Goal: Information Seeking & Learning: Compare options

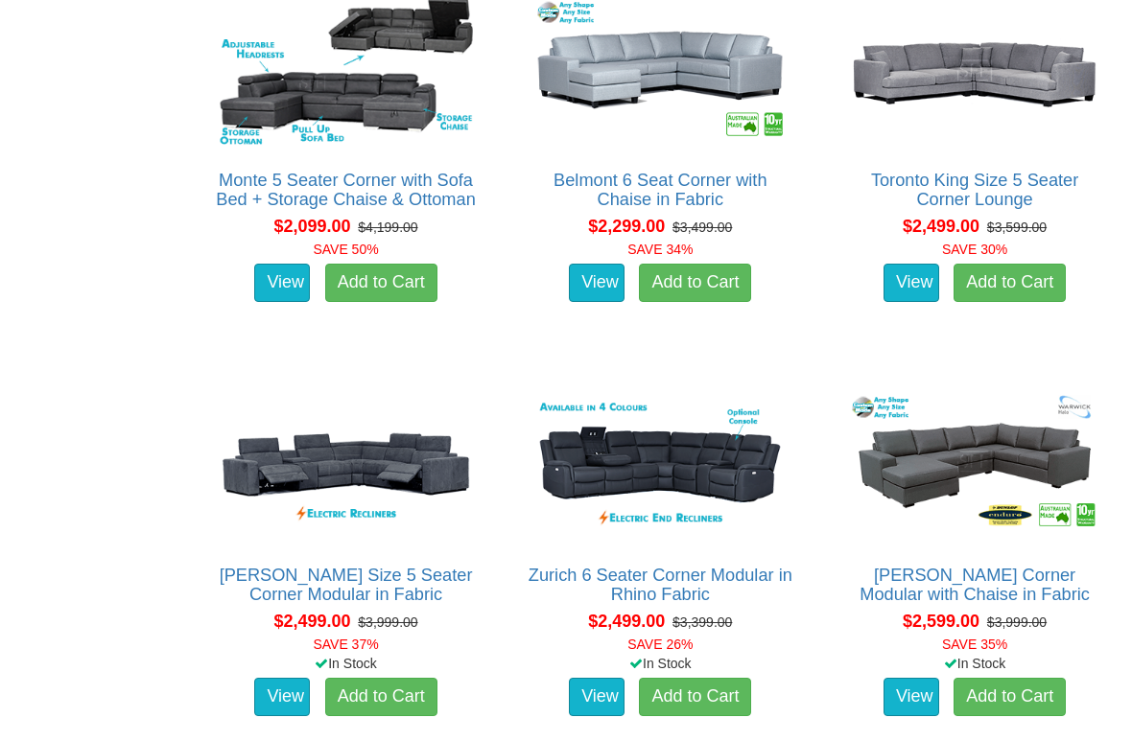
scroll to position [1567, 0]
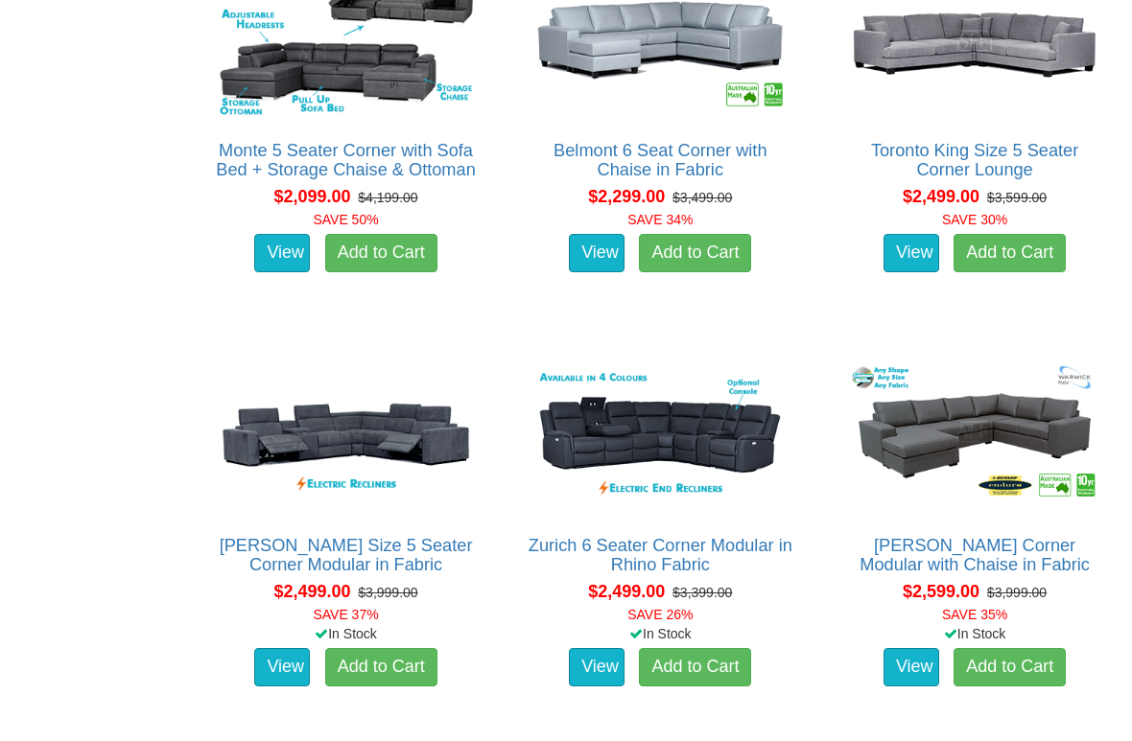
click at [253, 473] on img at bounding box center [346, 436] width 265 height 162
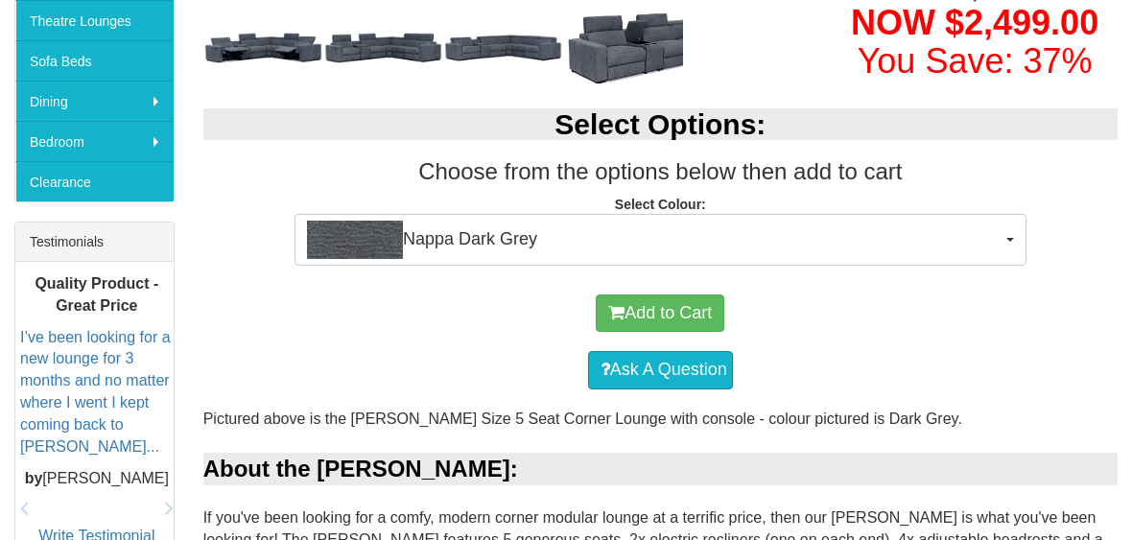
scroll to position [540, 0]
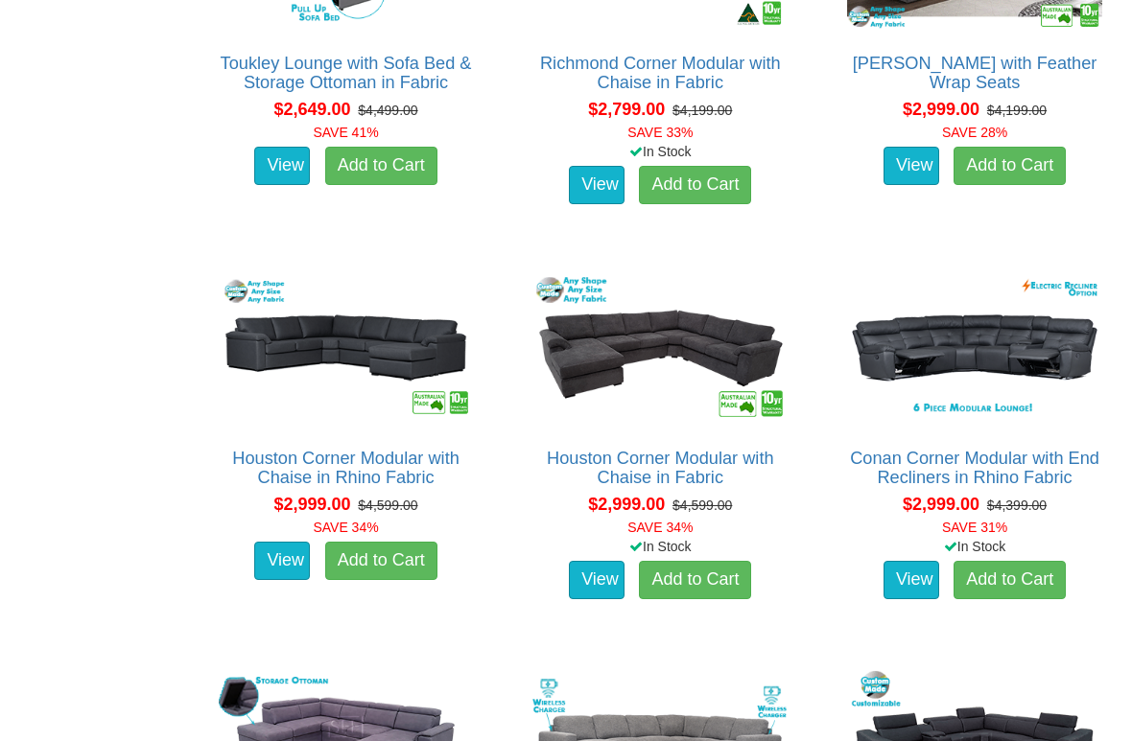
scroll to position [2453, 0]
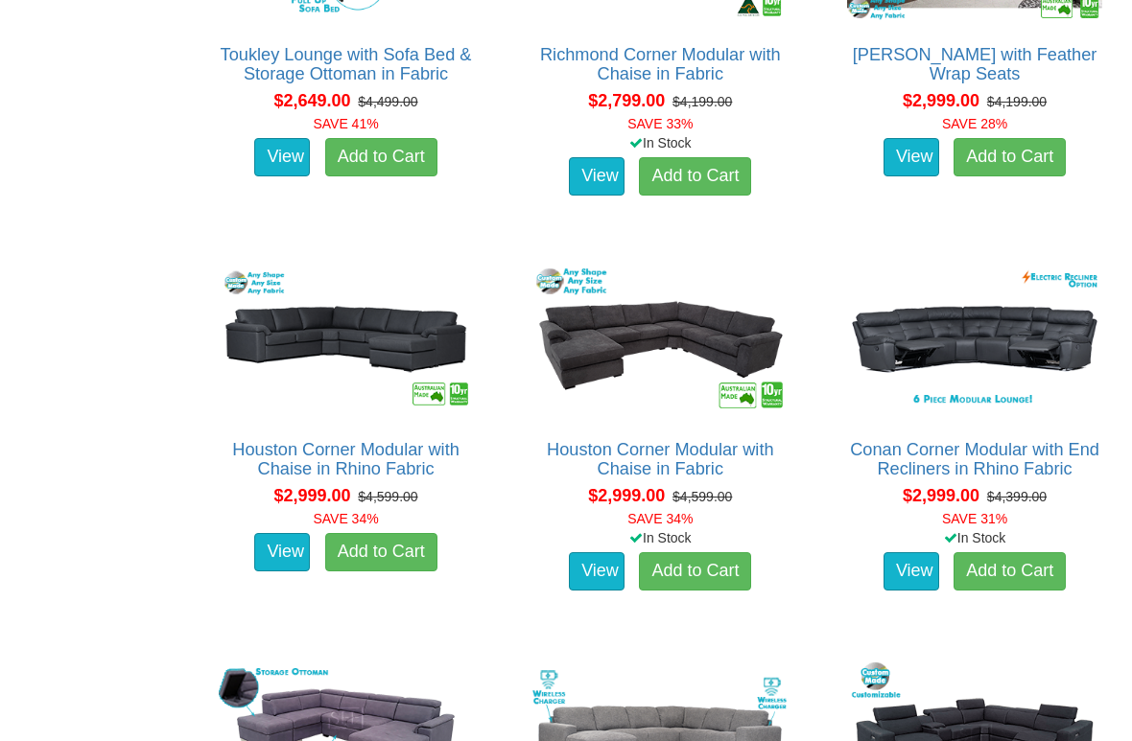
click at [1056, 364] on img at bounding box center [974, 340] width 265 height 162
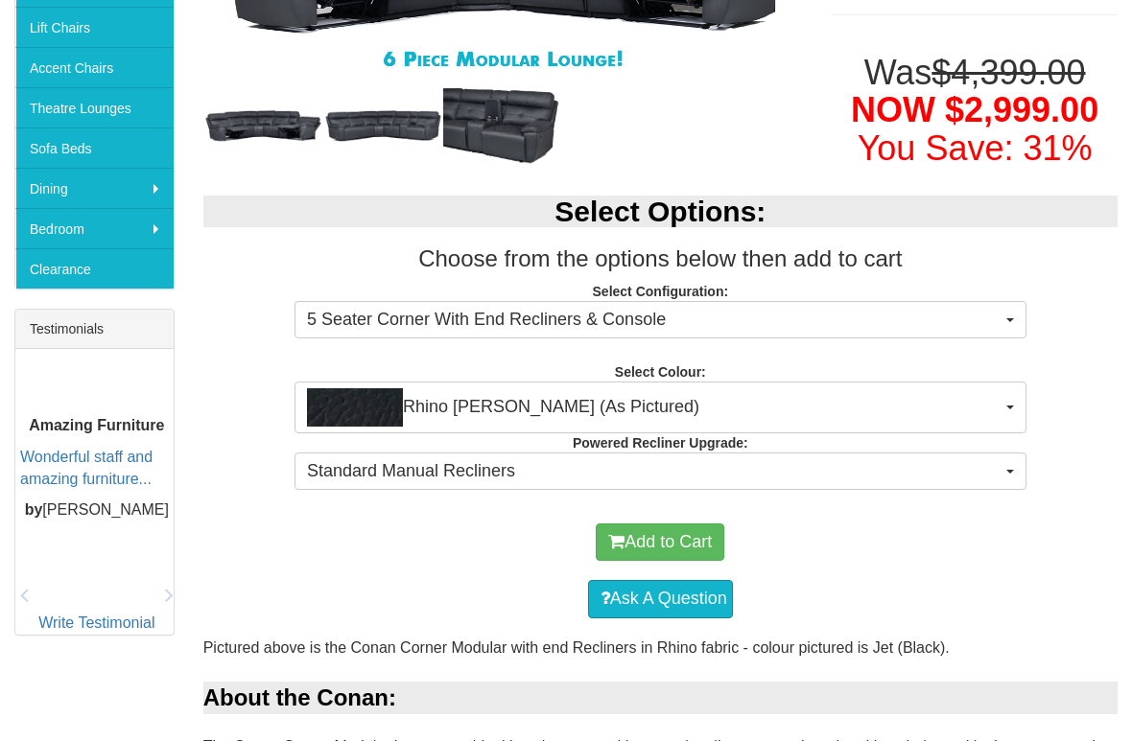
scroll to position [532, 0]
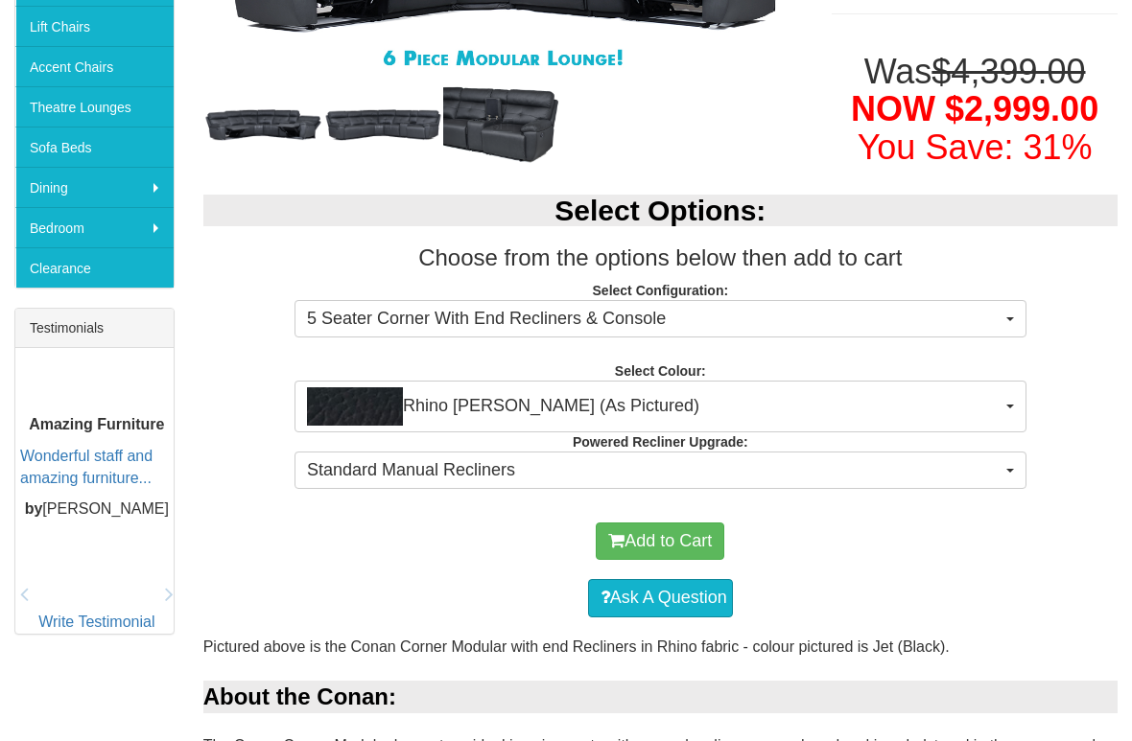
click at [1024, 397] on button "Rhino Jett (As Pictured)" at bounding box center [660, 407] width 732 height 52
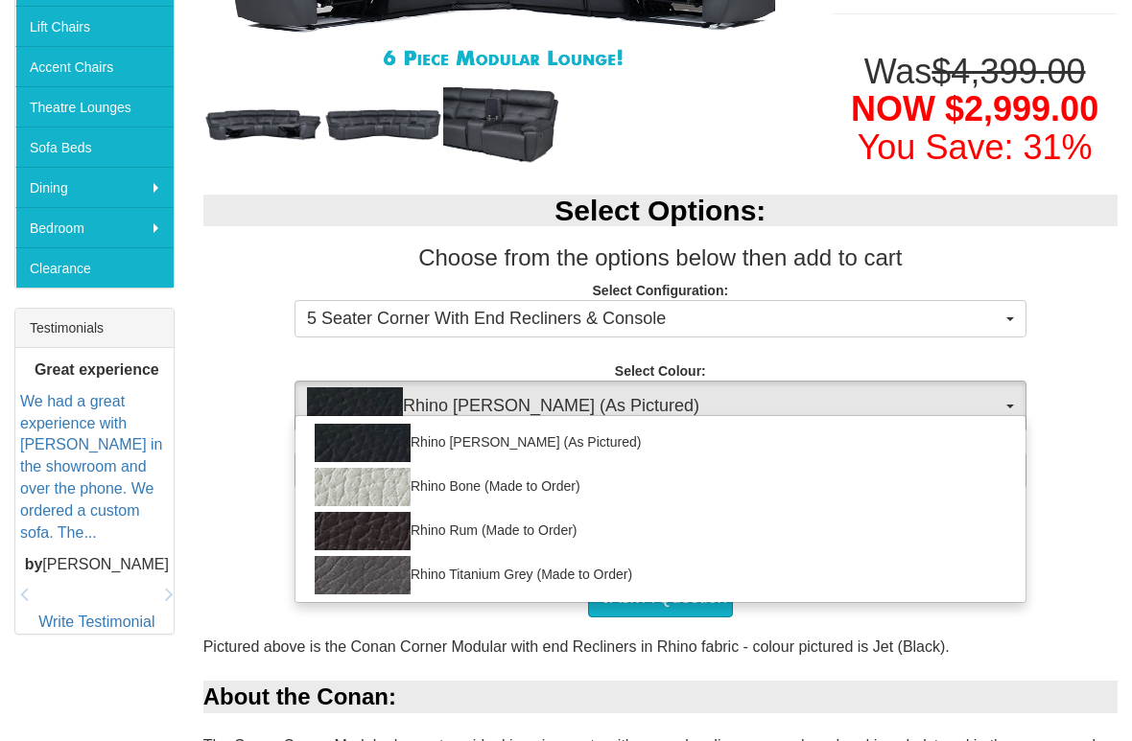
click at [1116, 327] on div at bounding box center [566, 370] width 1132 height 741
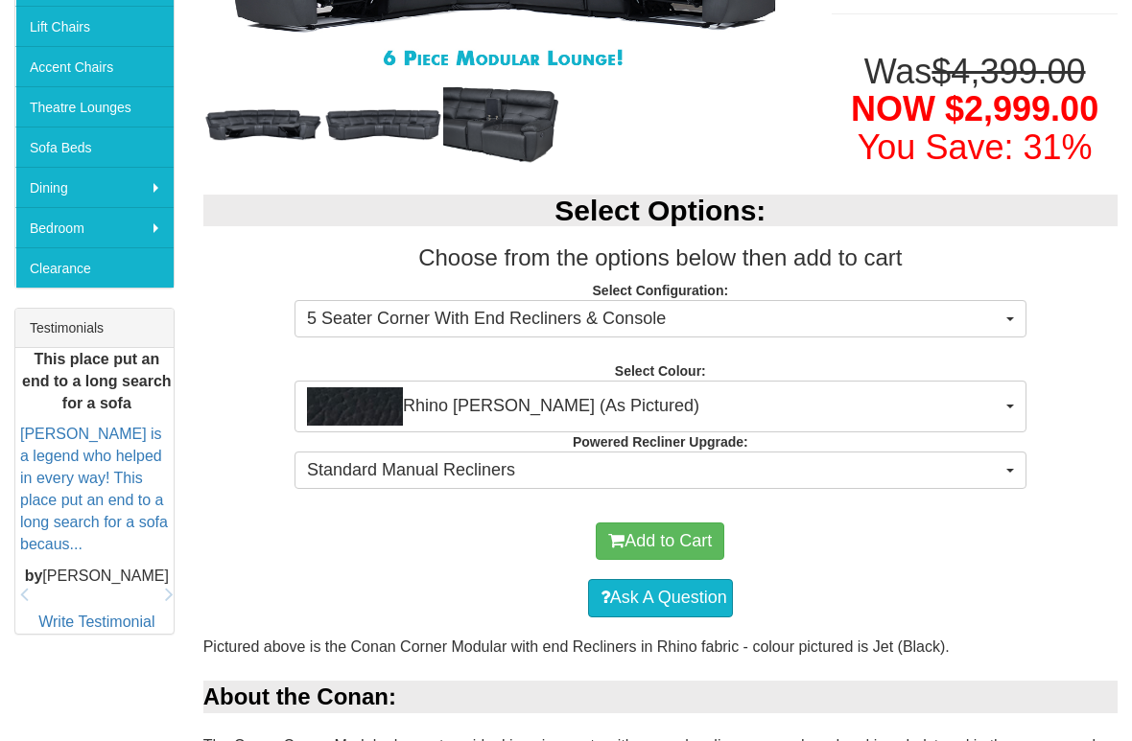
click at [1019, 439] on div "Select Options: Choose from the options below then add to cart Select Configura…" at bounding box center [660, 338] width 943 height 327
click at [1017, 452] on button "Standard Manual Recliners" at bounding box center [660, 471] width 732 height 38
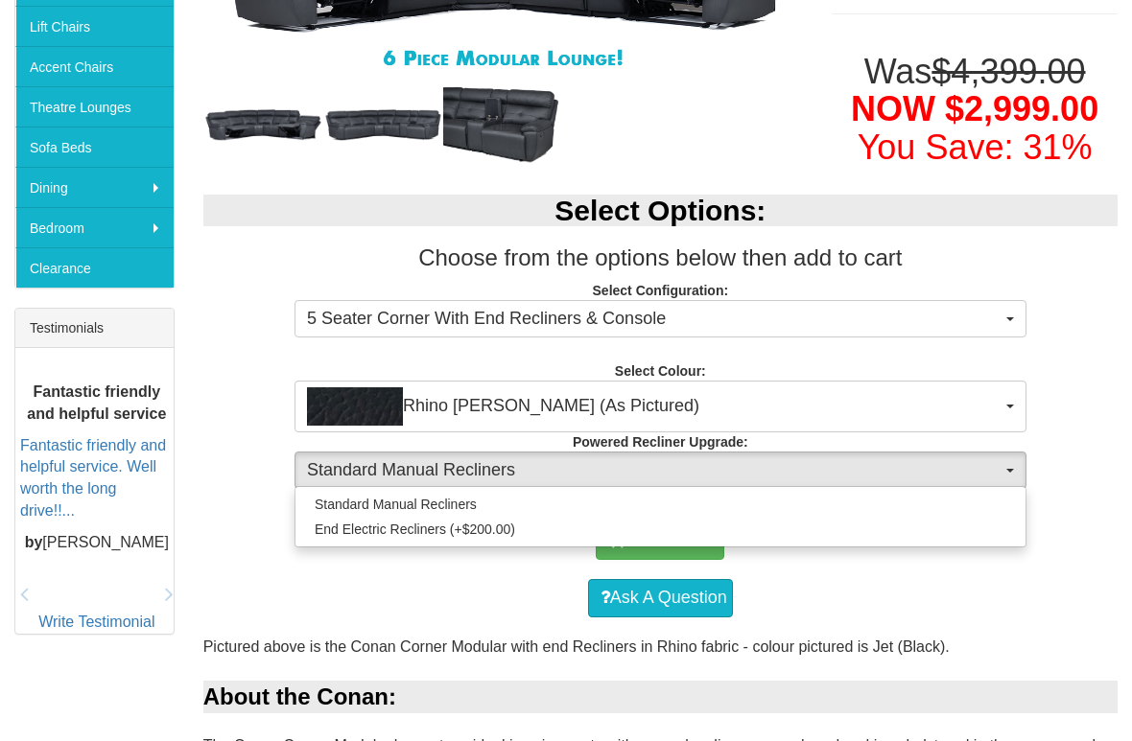
click at [1002, 456] on div at bounding box center [566, 370] width 1132 height 741
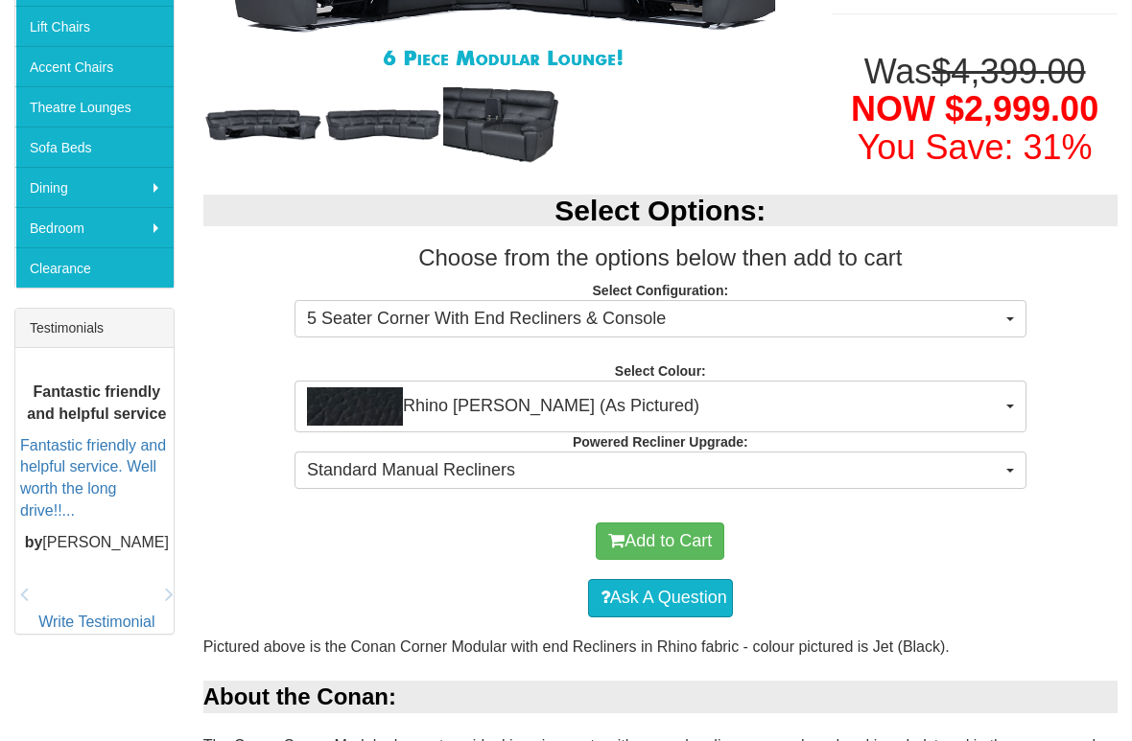
click at [1025, 303] on button "5 Seater Corner With End Recliners & Console" at bounding box center [660, 319] width 732 height 38
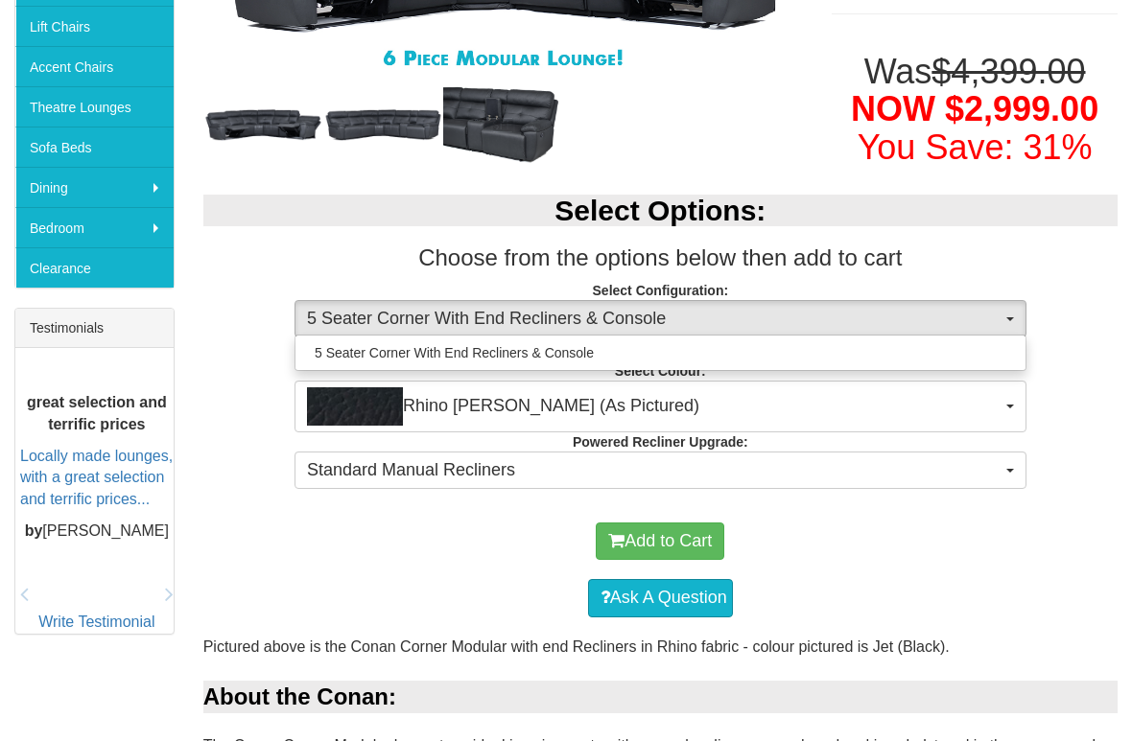
click at [1045, 300] on div at bounding box center [566, 370] width 1132 height 741
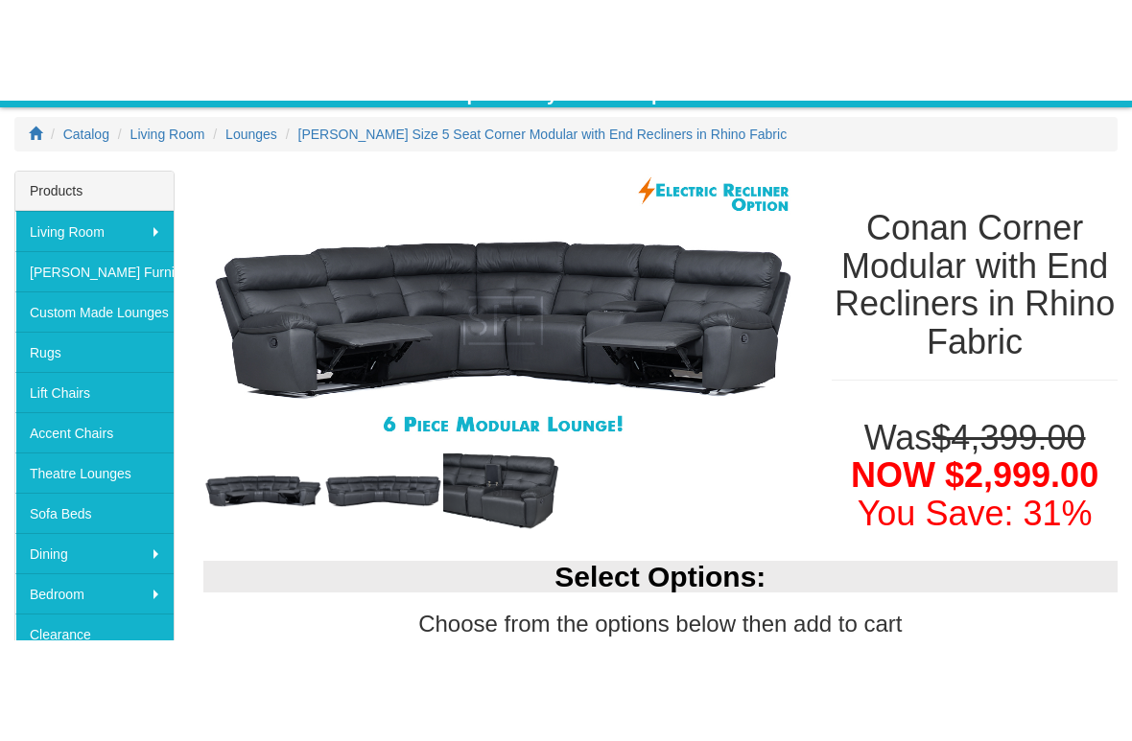
scroll to position [266, 0]
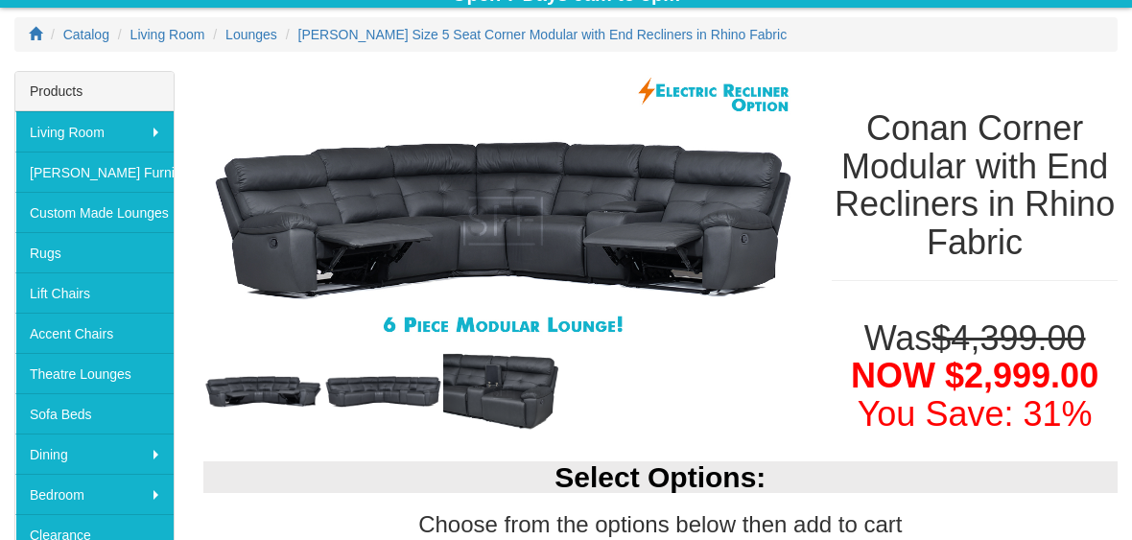
click at [700, 267] on img at bounding box center [503, 221] width 600 height 300
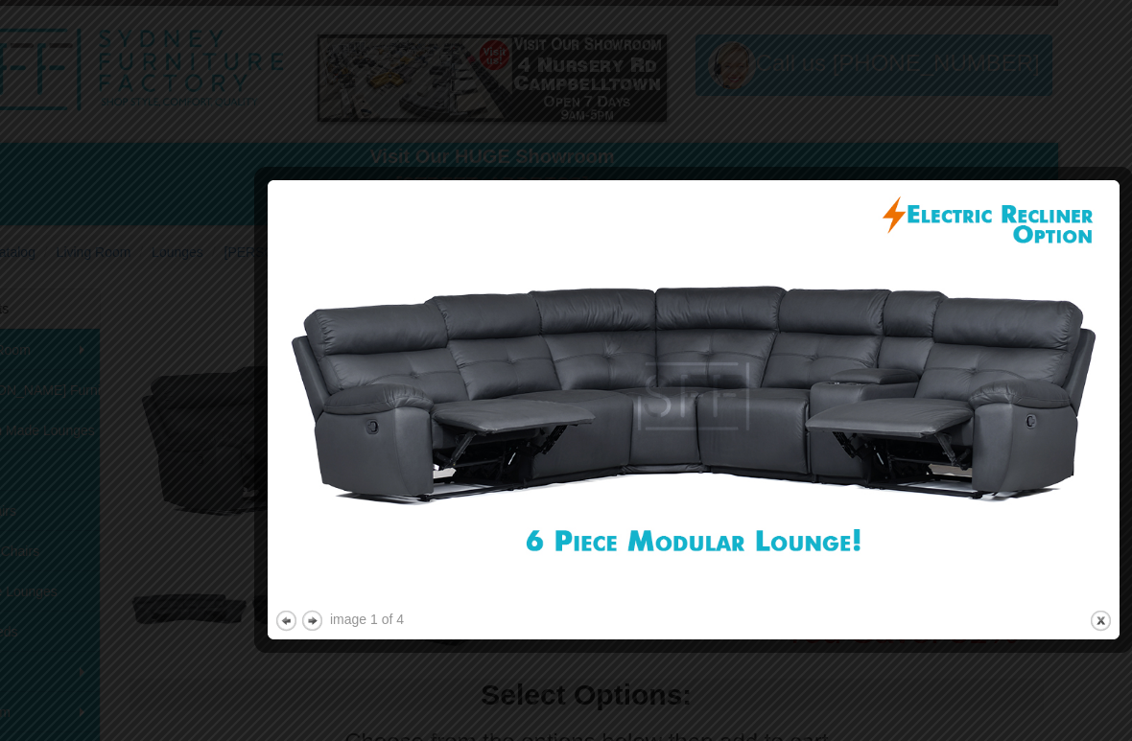
scroll to position [78, 0]
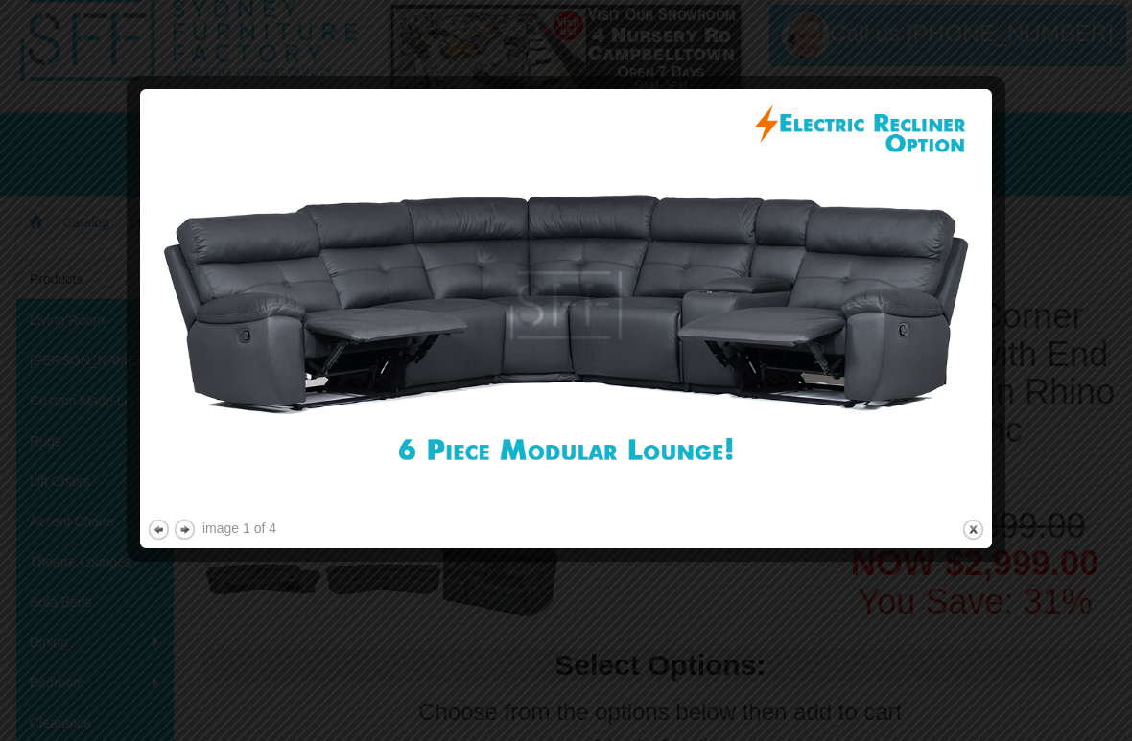
click at [965, 527] on button "close" at bounding box center [973, 530] width 24 height 24
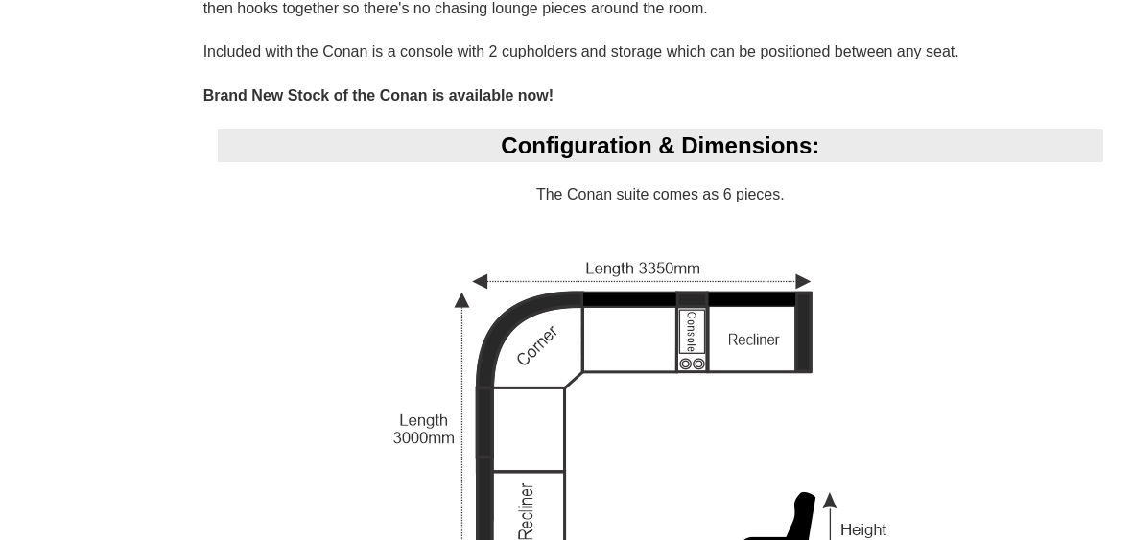
scroll to position [1305, 0]
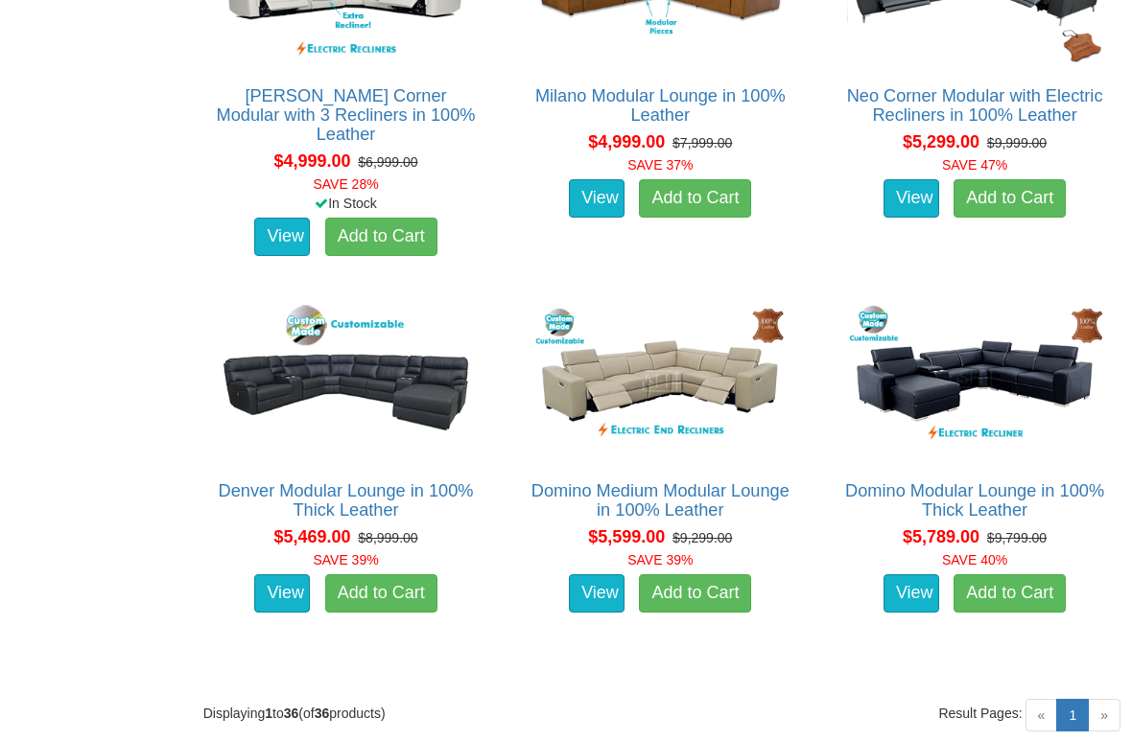
scroll to position [5179, 0]
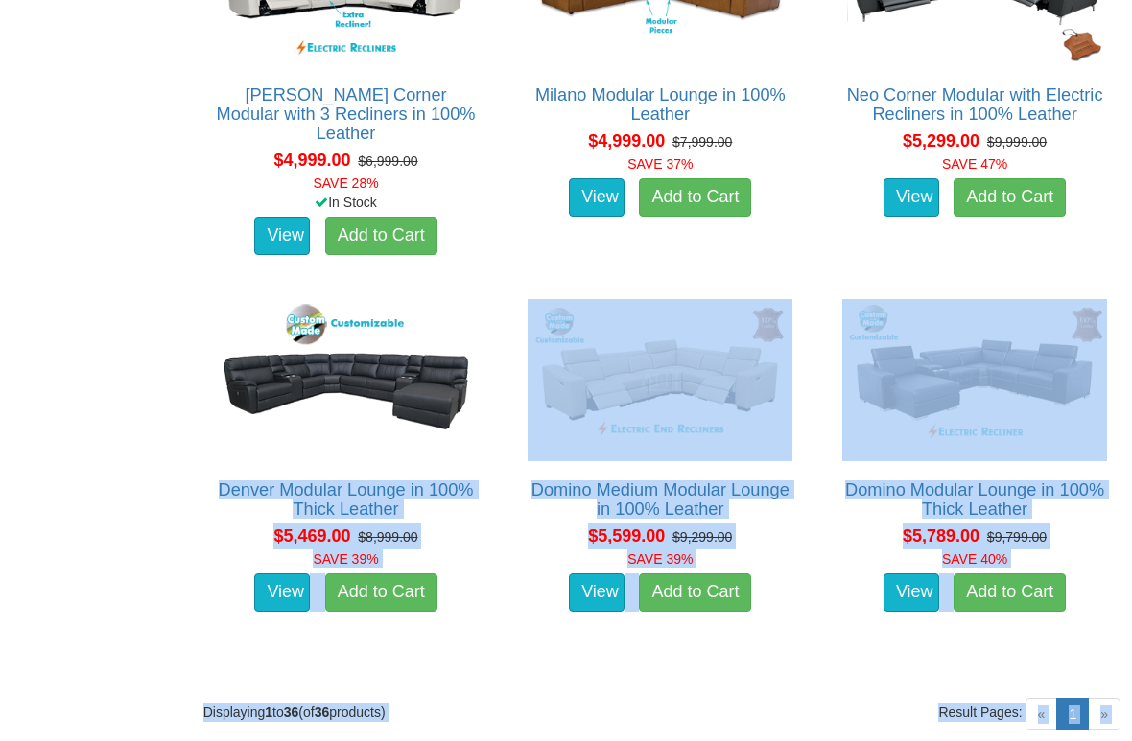
click at [194, 433] on div "Denver Modular Lounge in 100% Thick Leather Advertised price is for the 6 Seate…" at bounding box center [346, 477] width 315 height 376
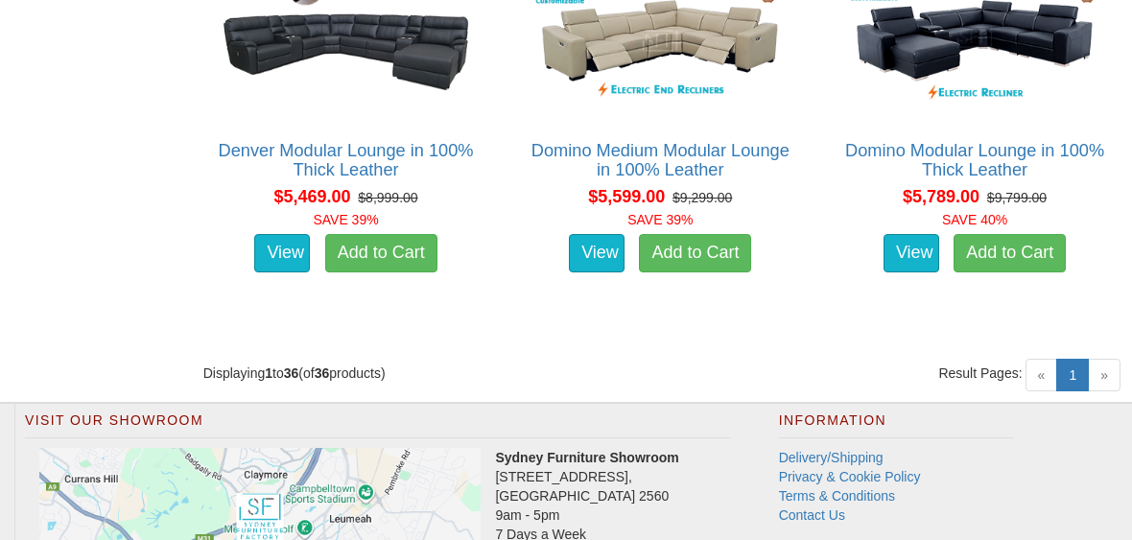
scroll to position [5516, 0]
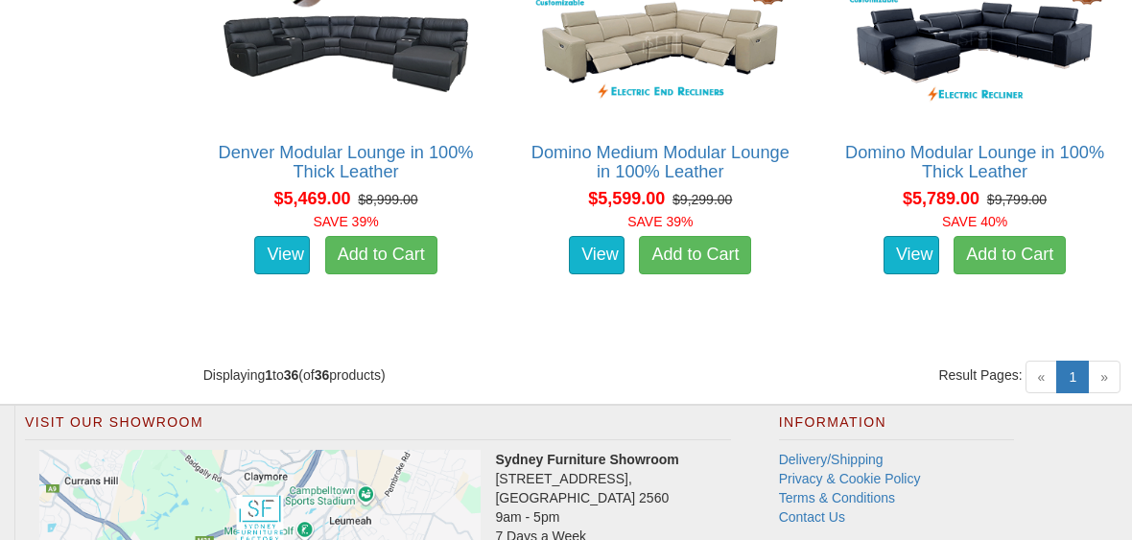
click at [1107, 361] on span "»" at bounding box center [1103, 377] width 33 height 33
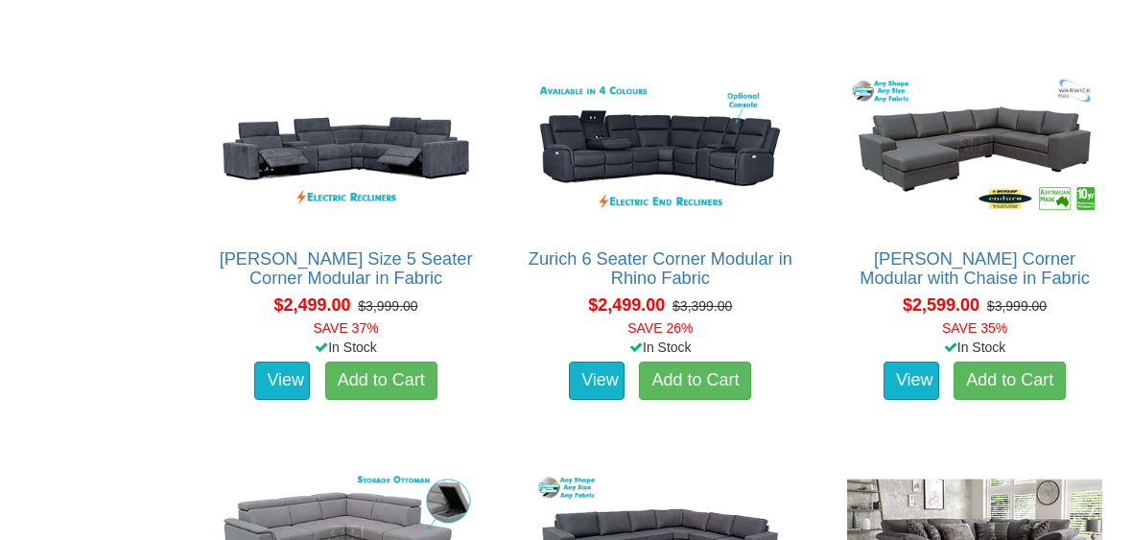
scroll to position [1854, 0]
click at [592, 371] on link "View" at bounding box center [597, 381] width 56 height 38
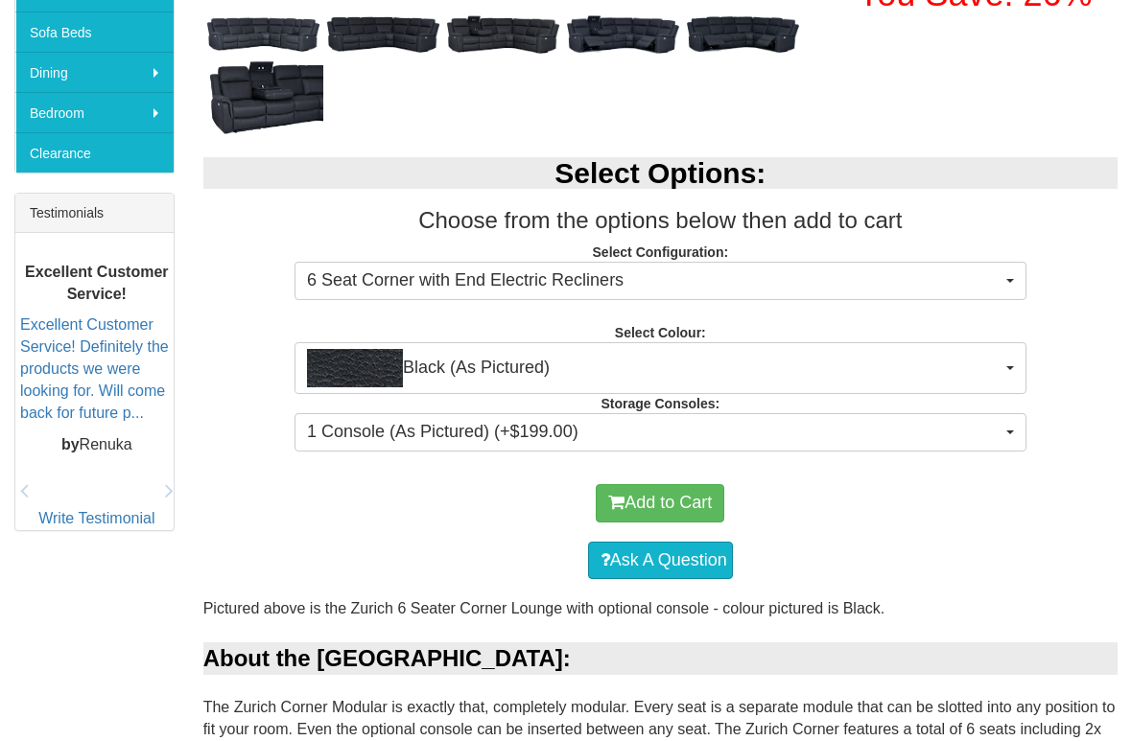
scroll to position [652, 0]
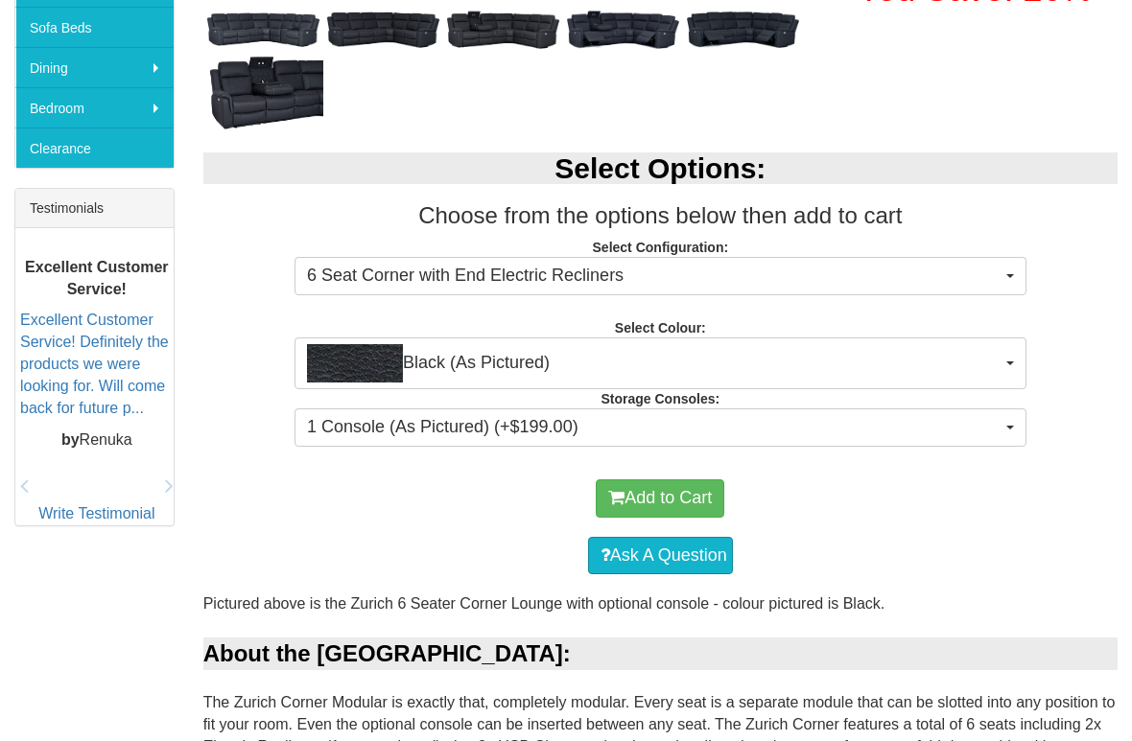
click at [1023, 355] on button "Black (As Pictured)" at bounding box center [660, 364] width 732 height 52
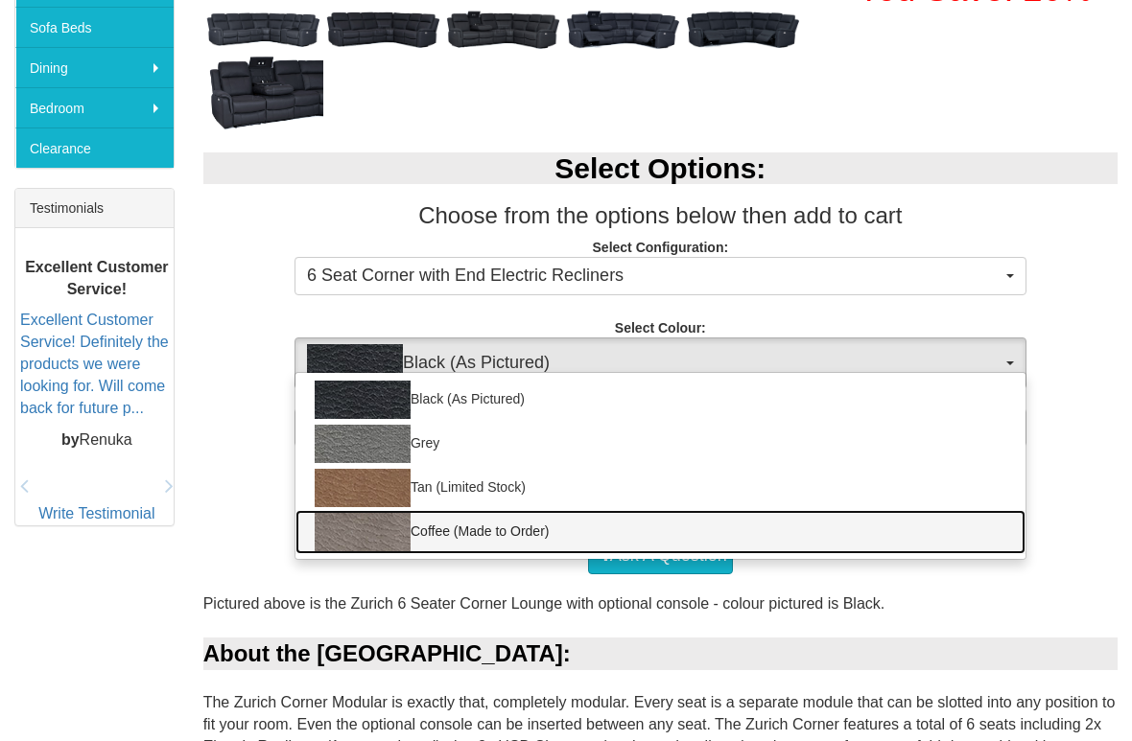
click at [398, 535] on img at bounding box center [363, 532] width 96 height 38
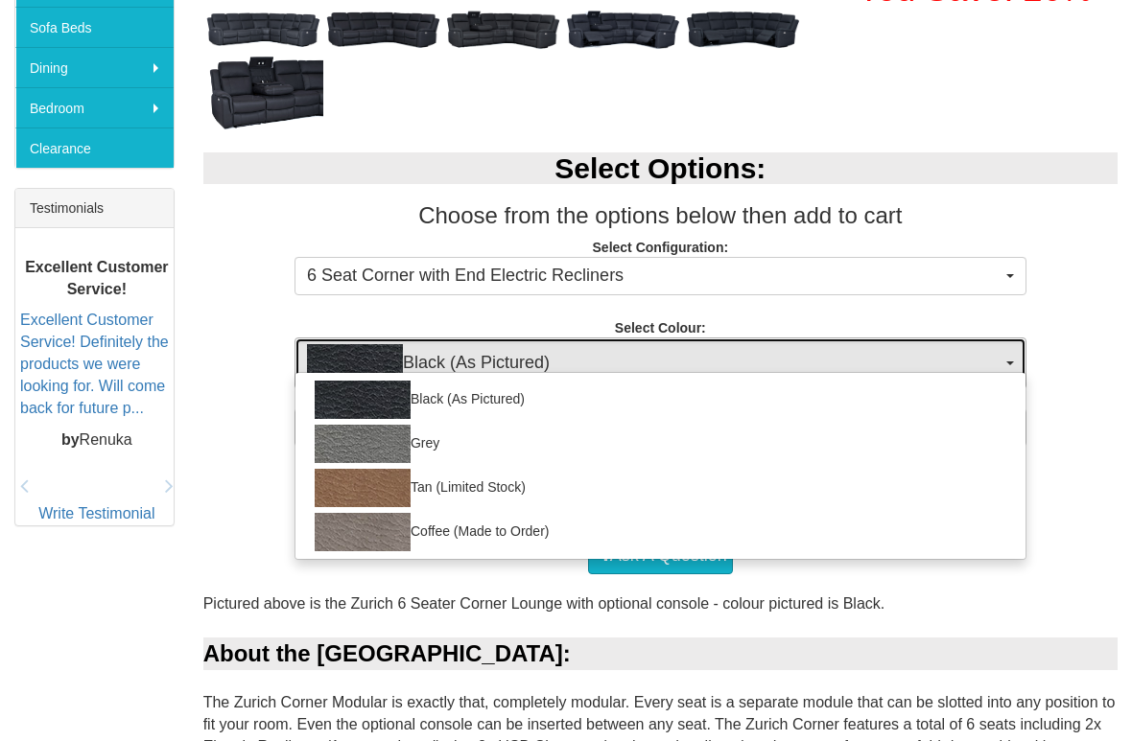
select select "2069"
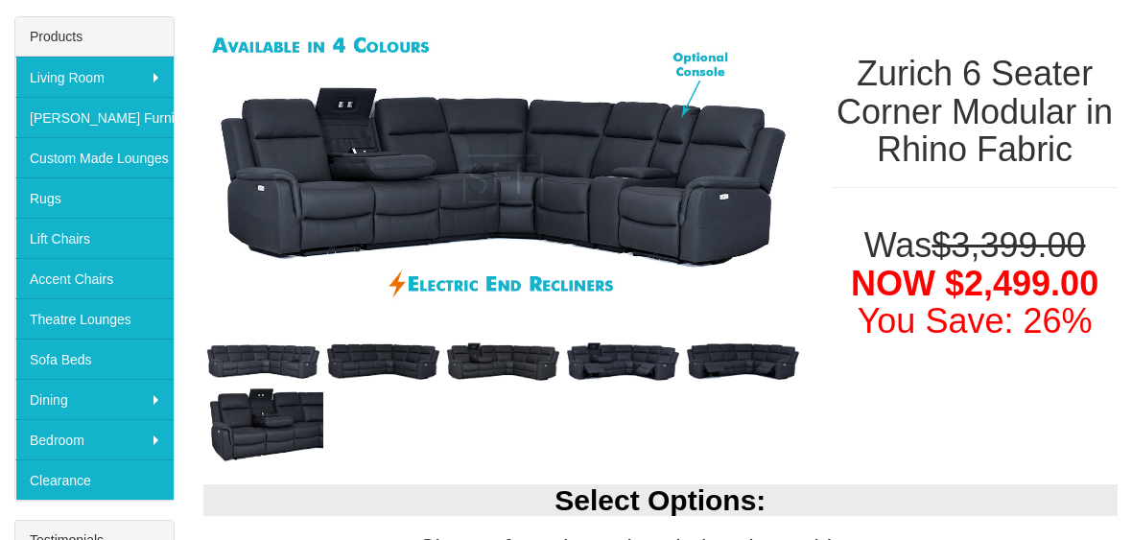
scroll to position [319, 0]
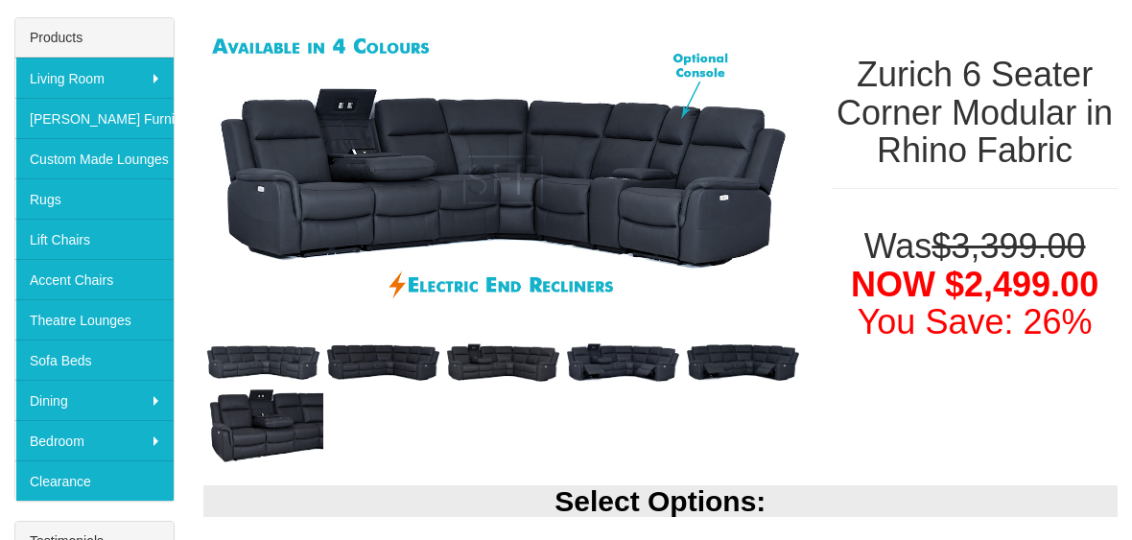
click at [739, 360] on img at bounding box center [743, 362] width 120 height 44
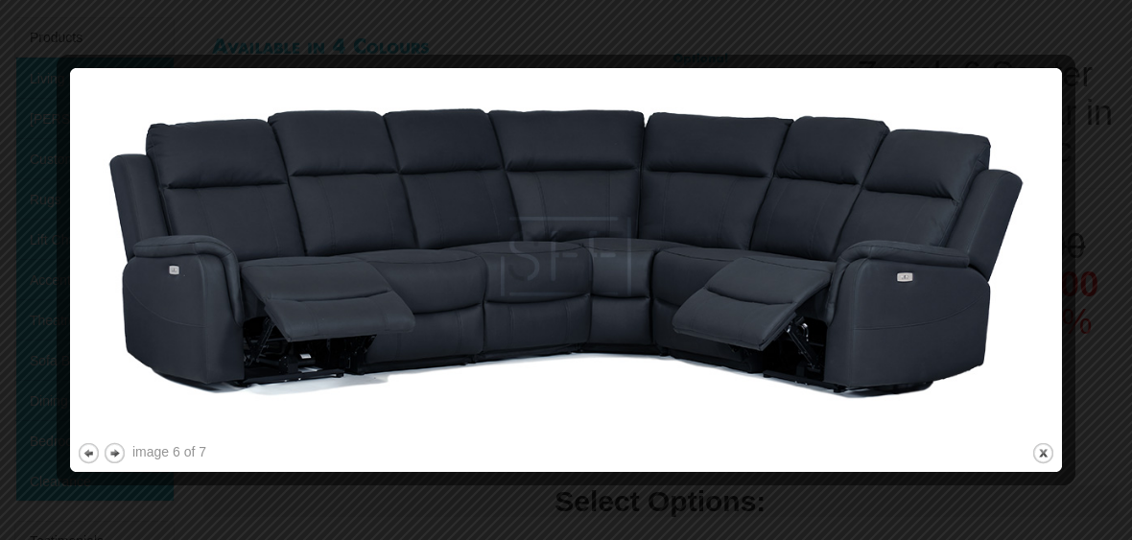
click at [1048, 458] on button "close" at bounding box center [1043, 453] width 24 height 24
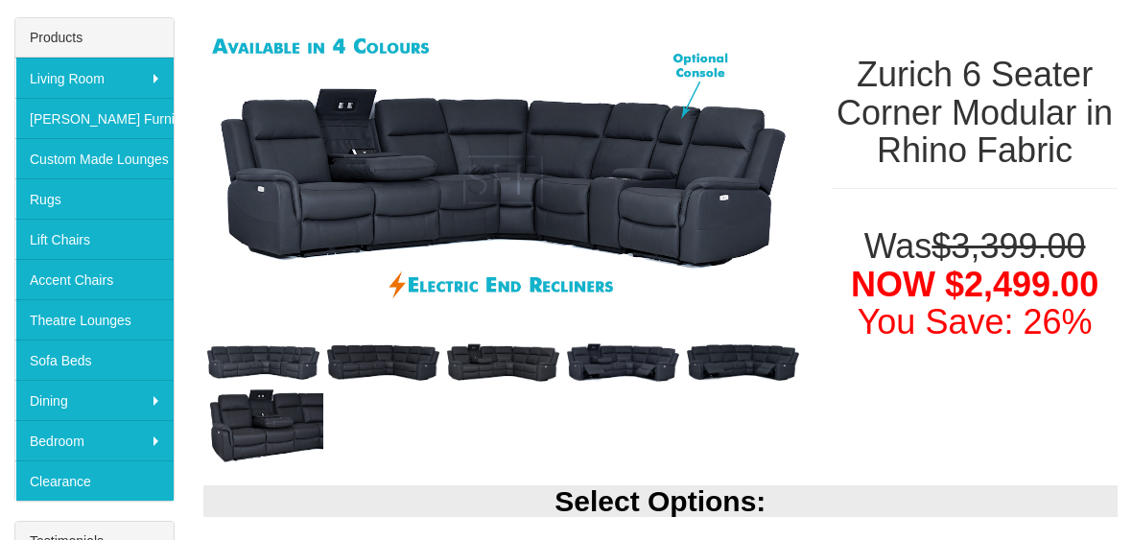
click at [263, 353] on img at bounding box center [263, 362] width 120 height 41
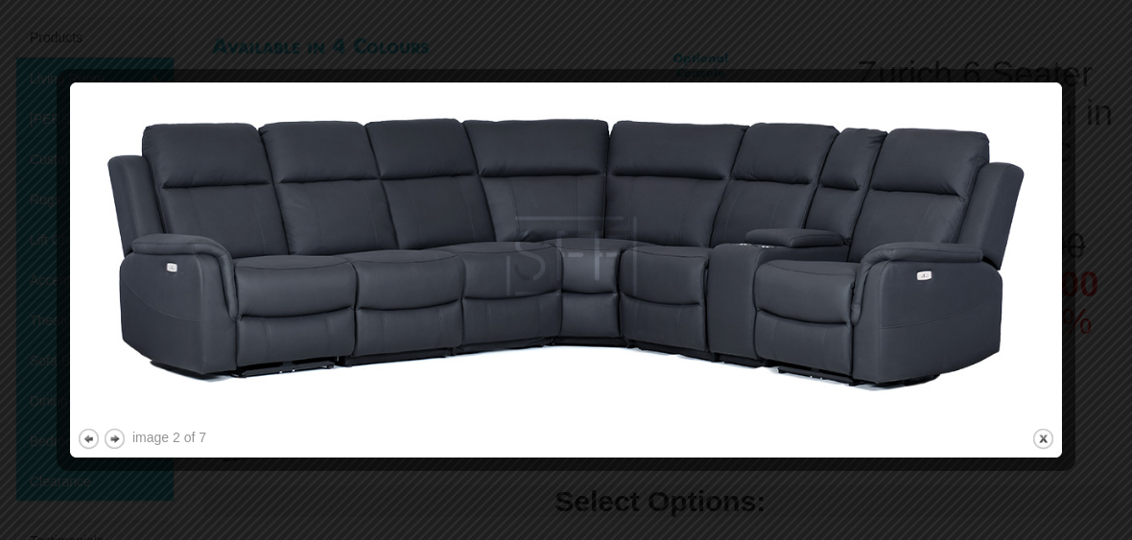
click at [841, 325] on img at bounding box center [566, 256] width 978 height 335
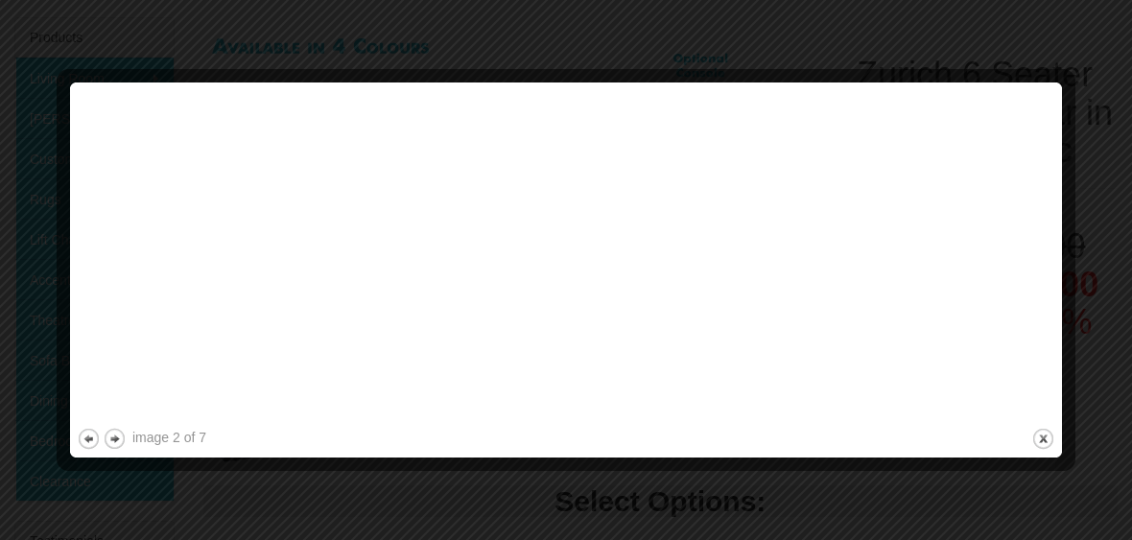
click at [0, 0] on div at bounding box center [0, 0] width 0 height 0
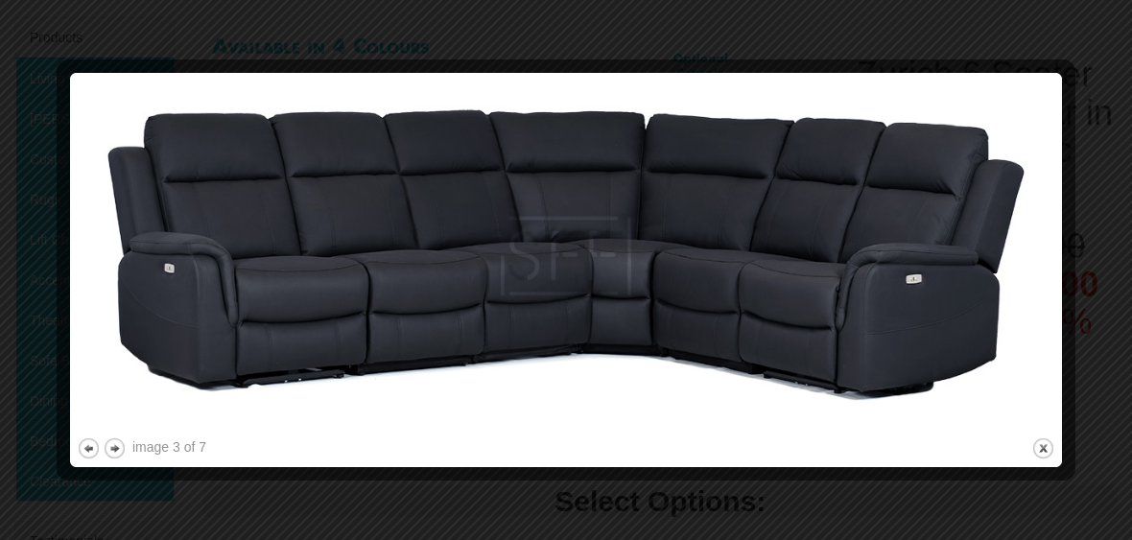
click at [1053, 457] on button "close" at bounding box center [1043, 448] width 24 height 24
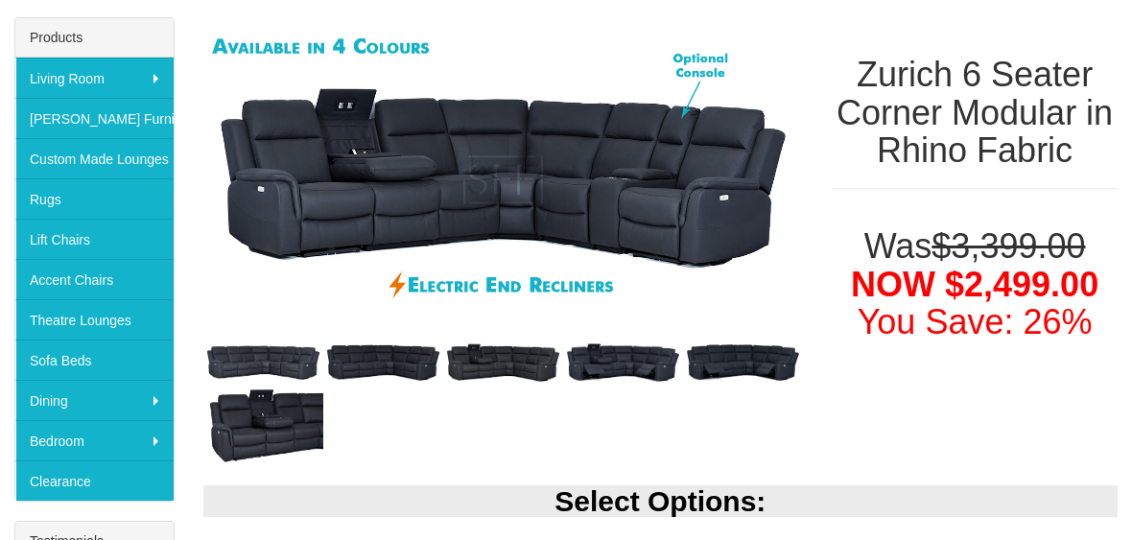
click at [275, 363] on img at bounding box center [263, 362] width 120 height 41
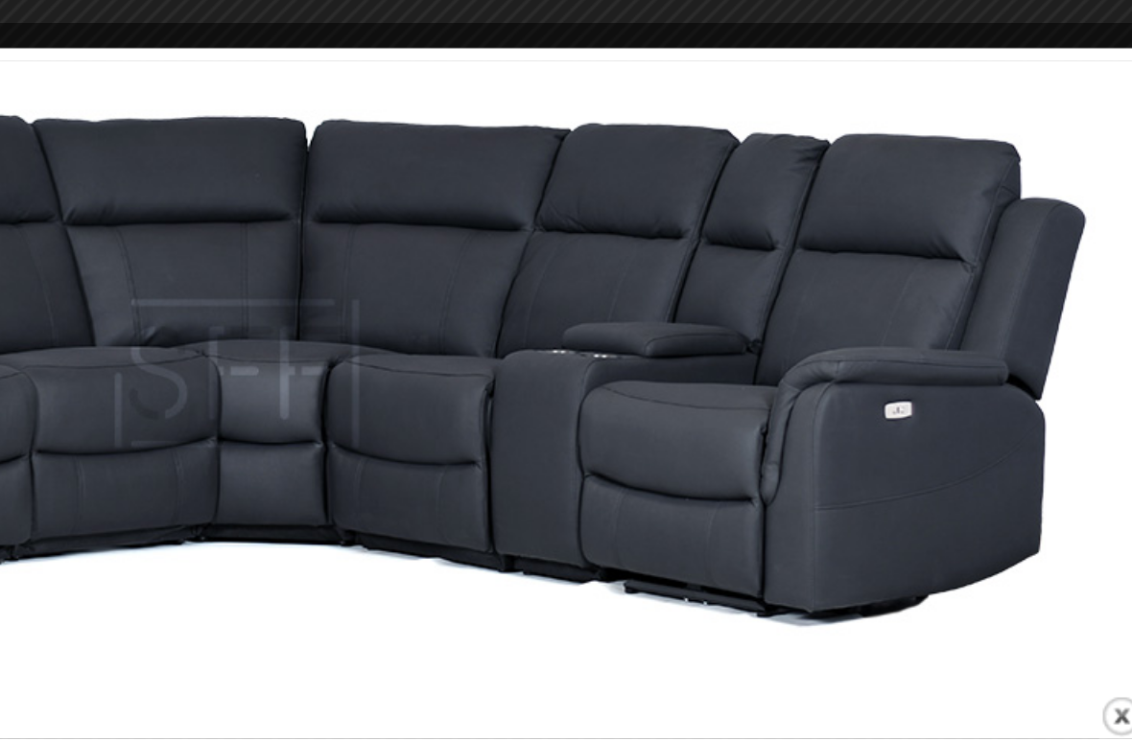
scroll to position [754, 407]
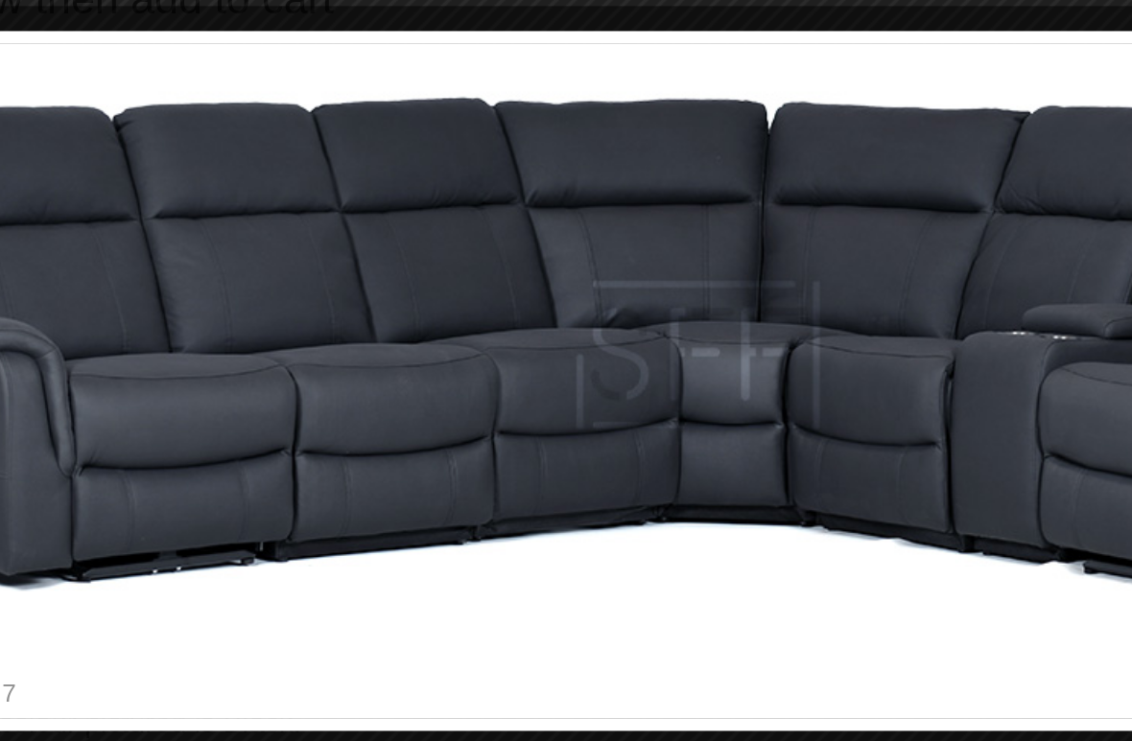
click at [310, 246] on img at bounding box center [685, 305] width 978 height 335
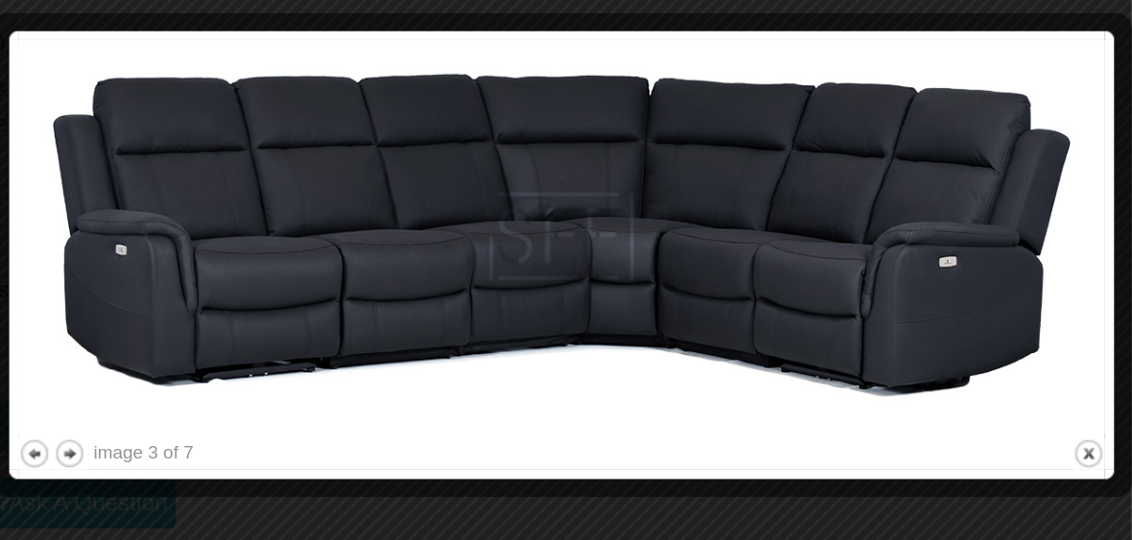
scroll to position [816, 414]
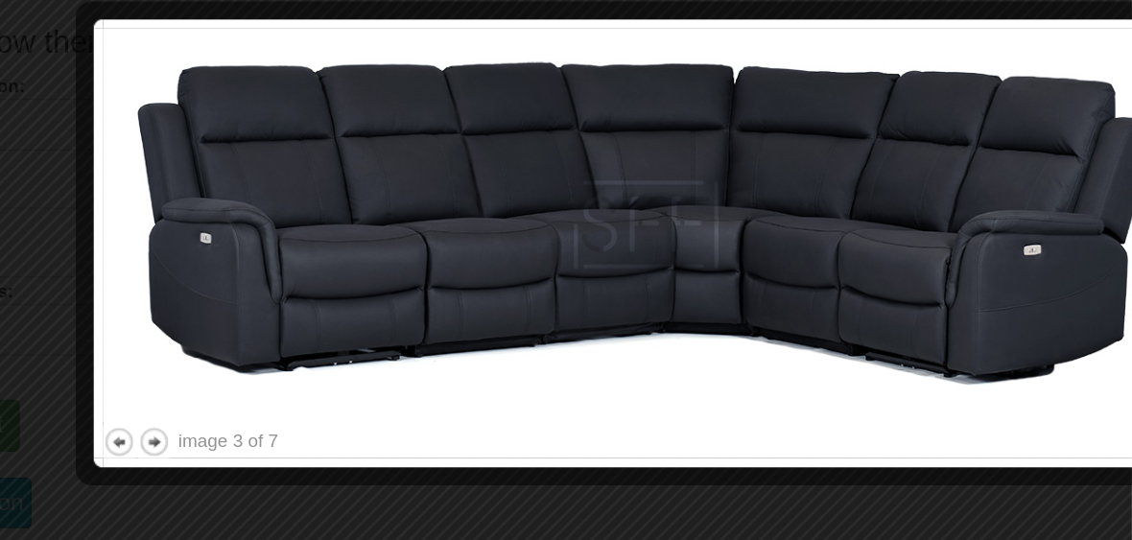
click at [371, 246] on img at bounding box center [772, 186] width 803 height 291
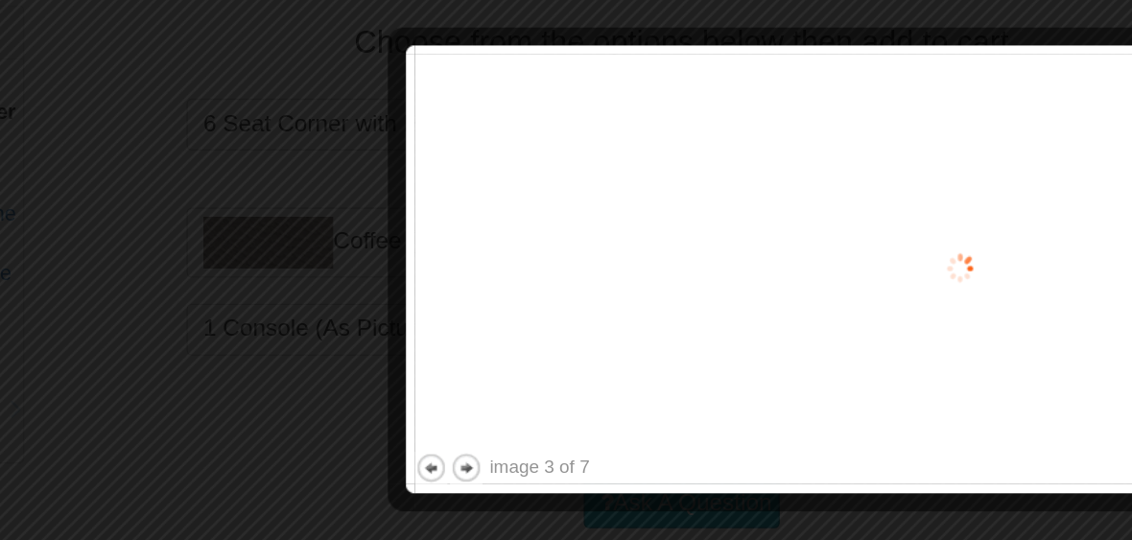
scroll to position [816, 152]
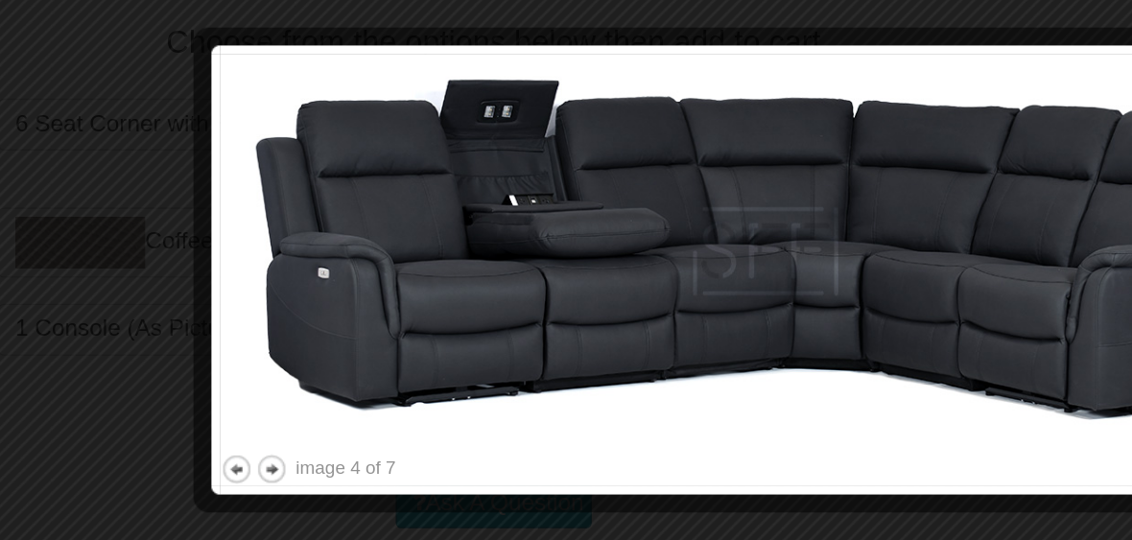
click at [306, 355] on button "previous" at bounding box center [318, 367] width 24 height 24
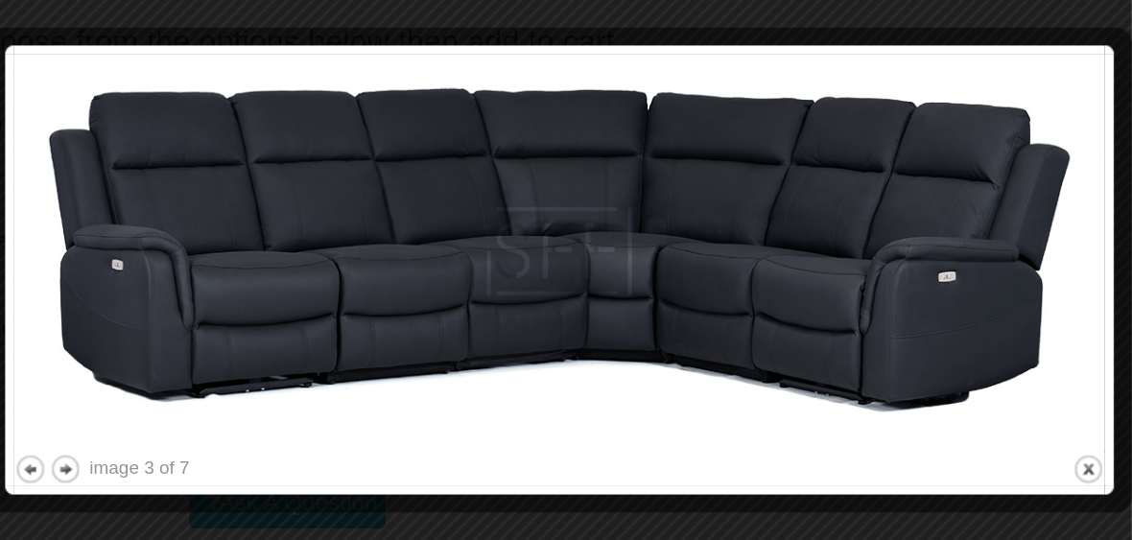
click at [1087, 355] on button "close" at bounding box center [1099, 367] width 24 height 24
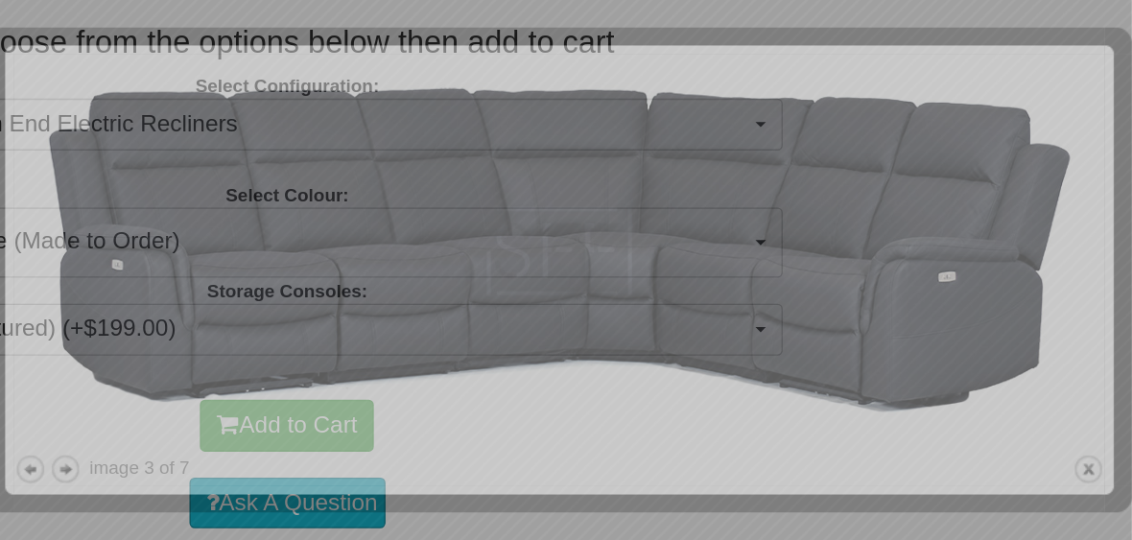
scroll to position [483, 0]
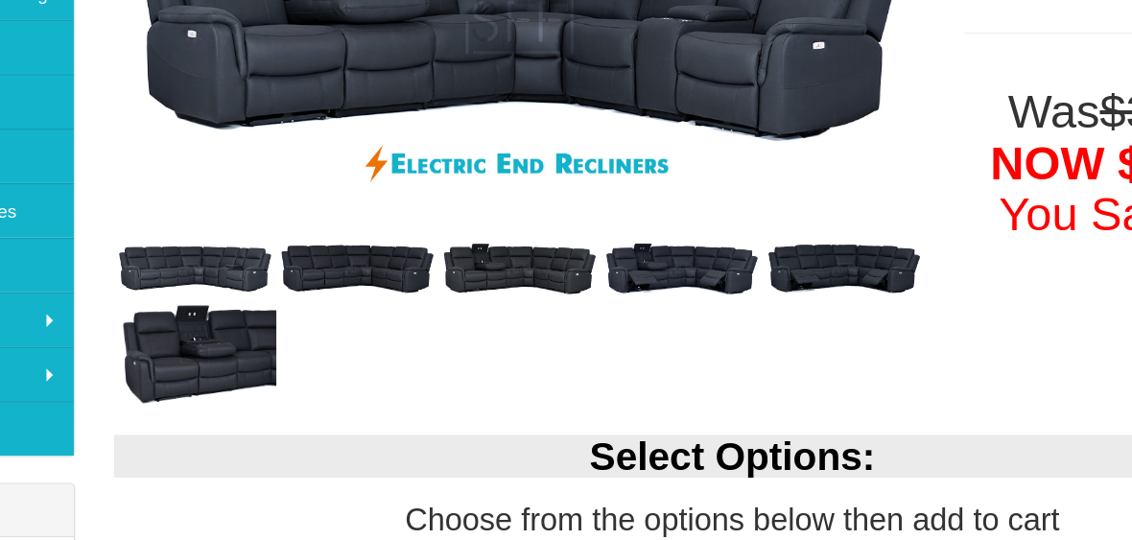
click at [203, 182] on img at bounding box center [263, 198] width 120 height 41
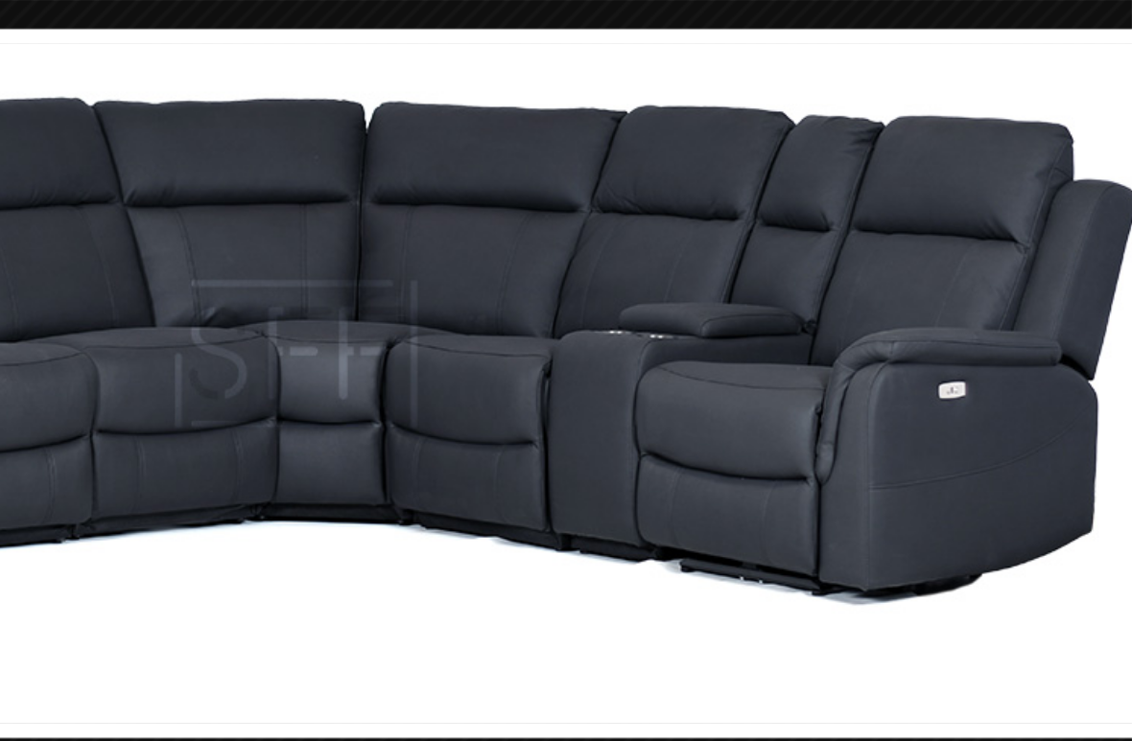
scroll to position [687, 433]
click at [310, 323] on div "image 2 of 7 previous next close" at bounding box center [736, 337] width 852 height 318
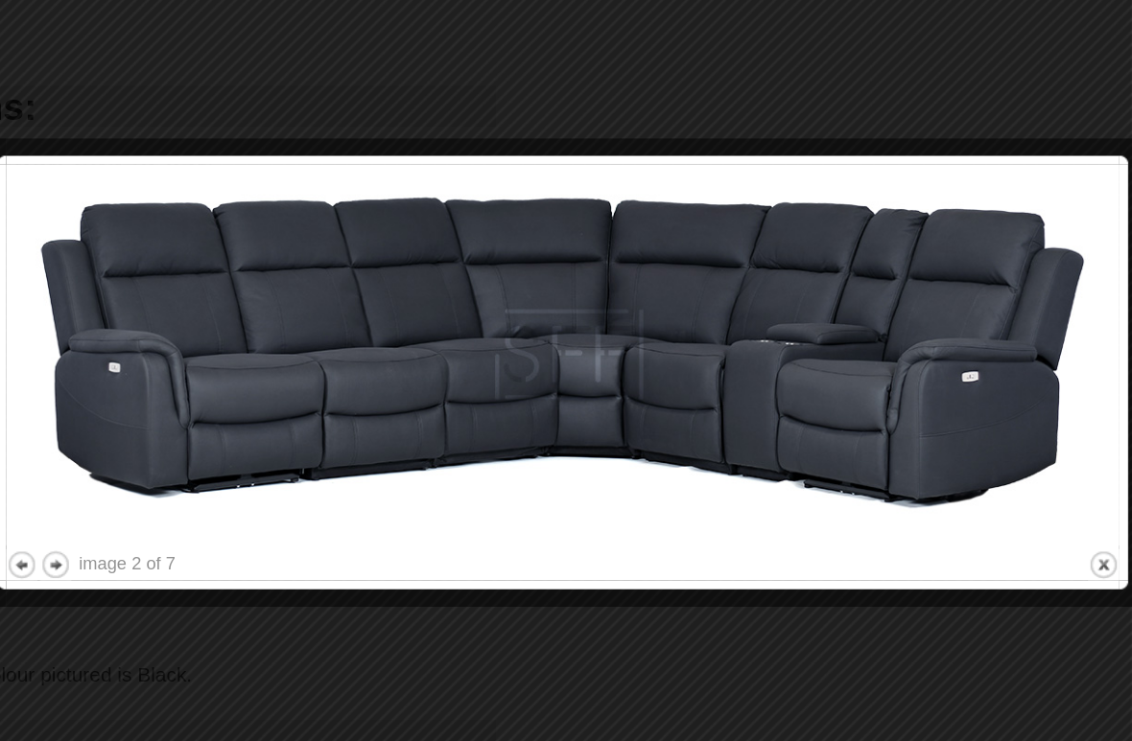
scroll to position [687, 479]
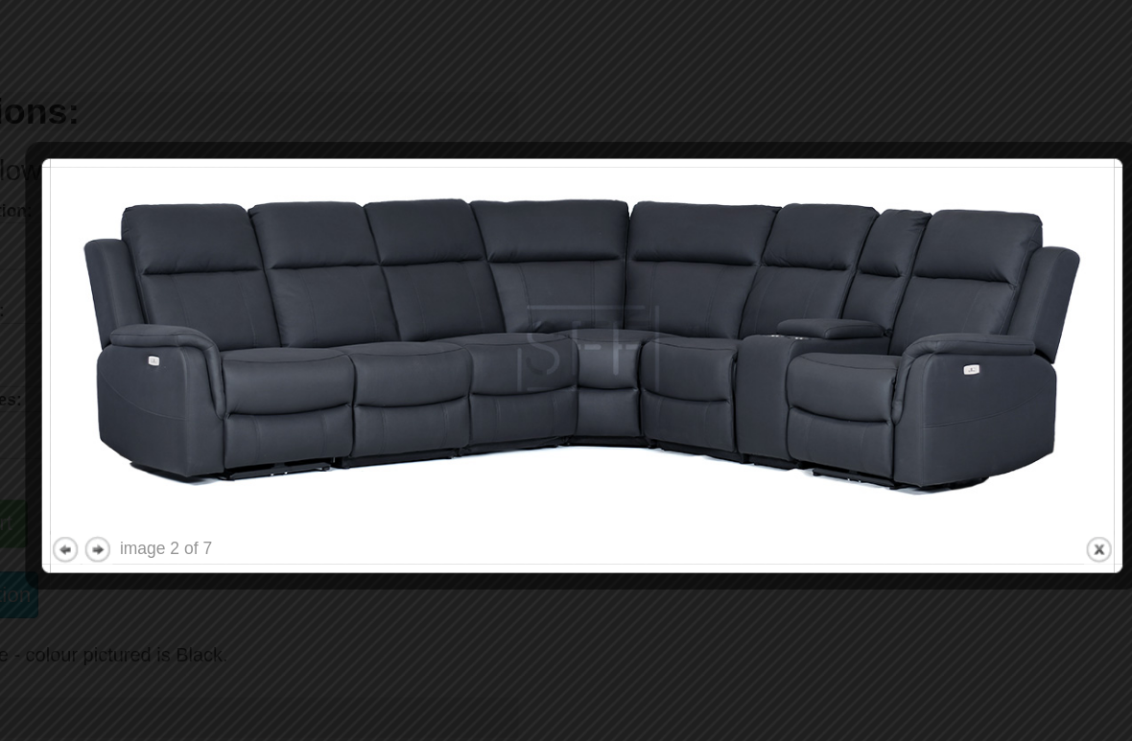
click at [124, 539] on div at bounding box center [566, 370] width 1132 height 741
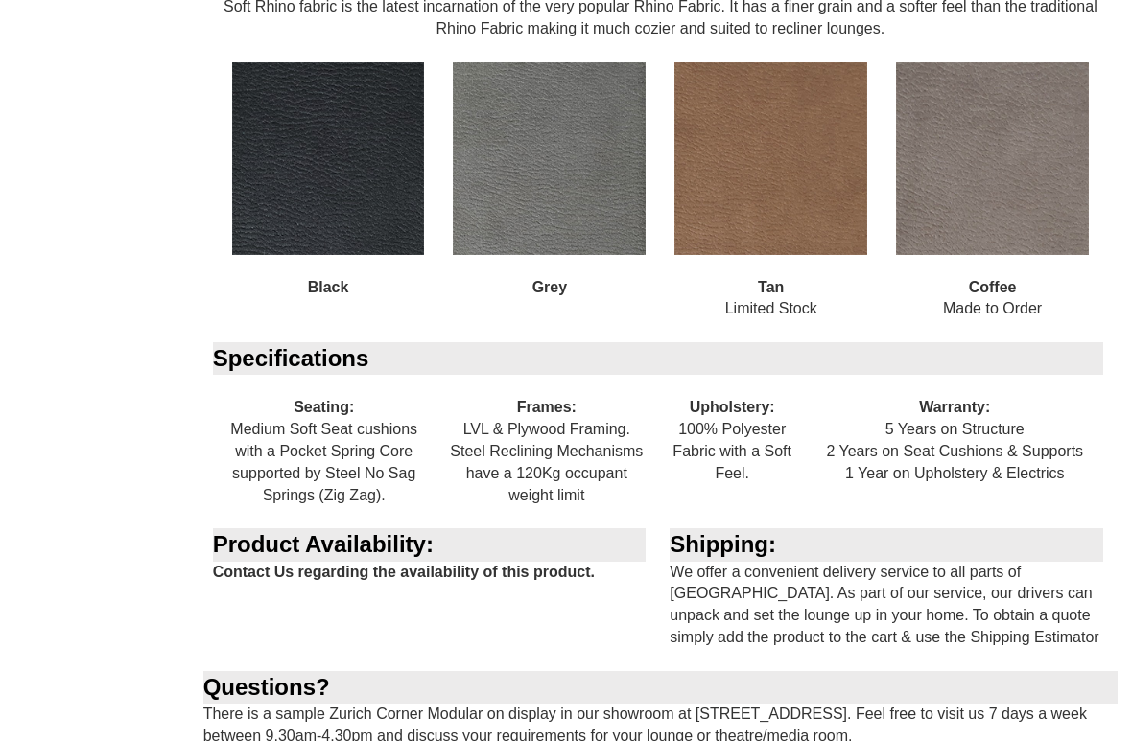
scroll to position [2508, 0]
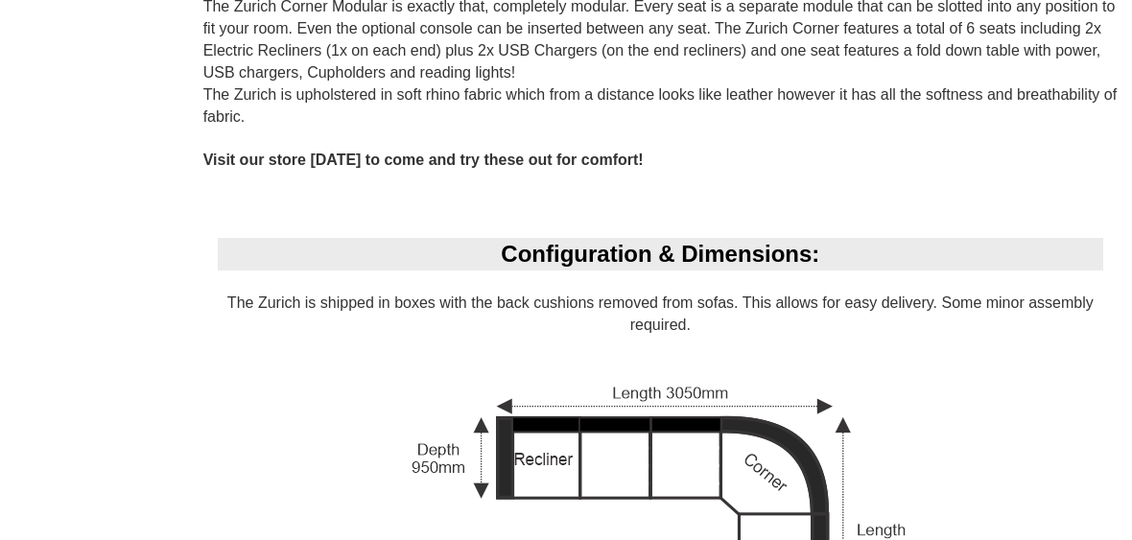
scroll to position [1342, 0]
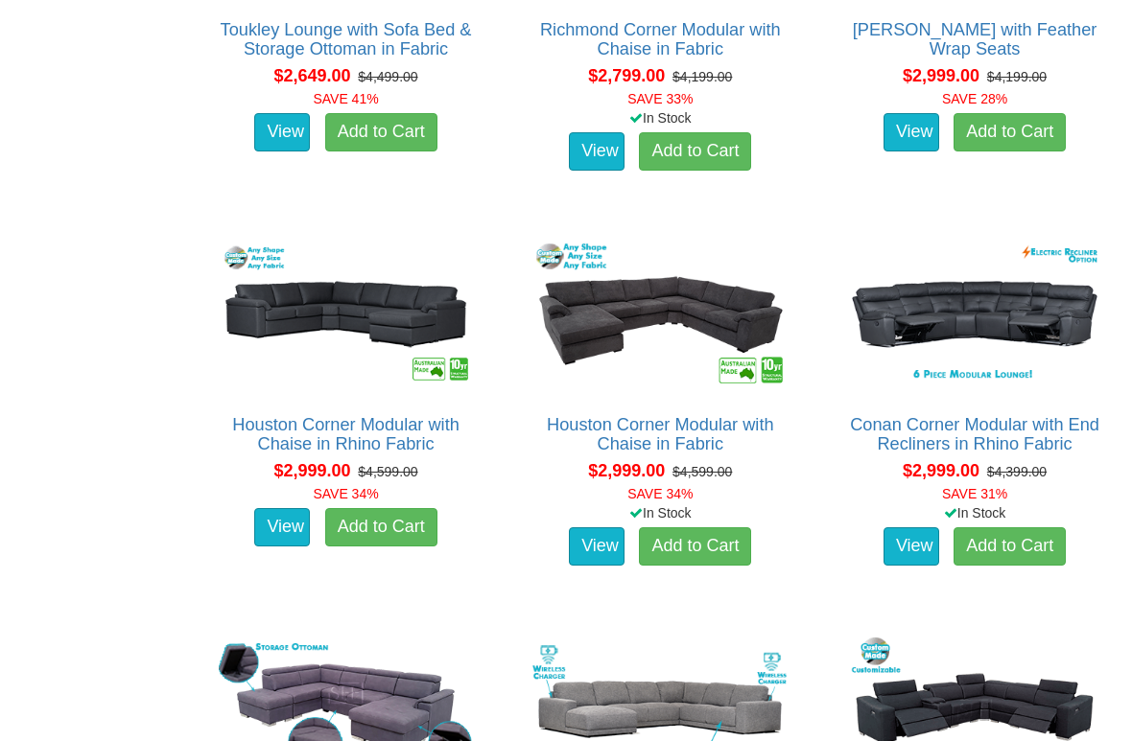
scroll to position [2481, 0]
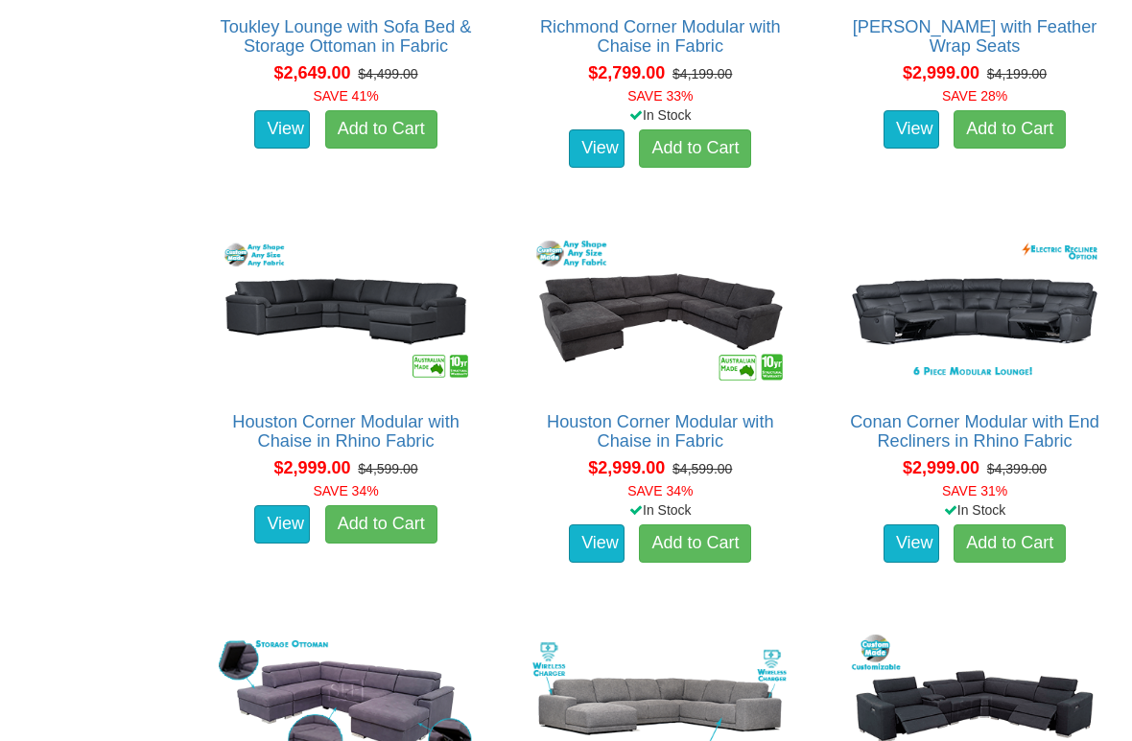
click at [898, 531] on link "View" at bounding box center [911, 544] width 56 height 38
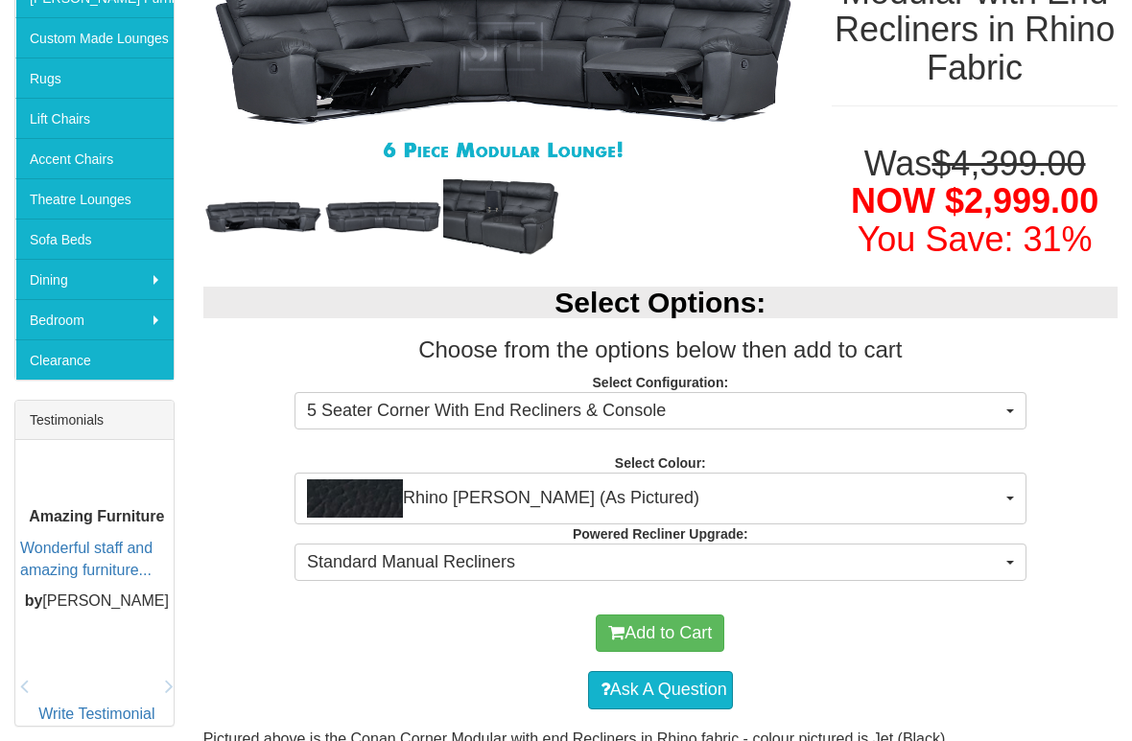
scroll to position [457, 0]
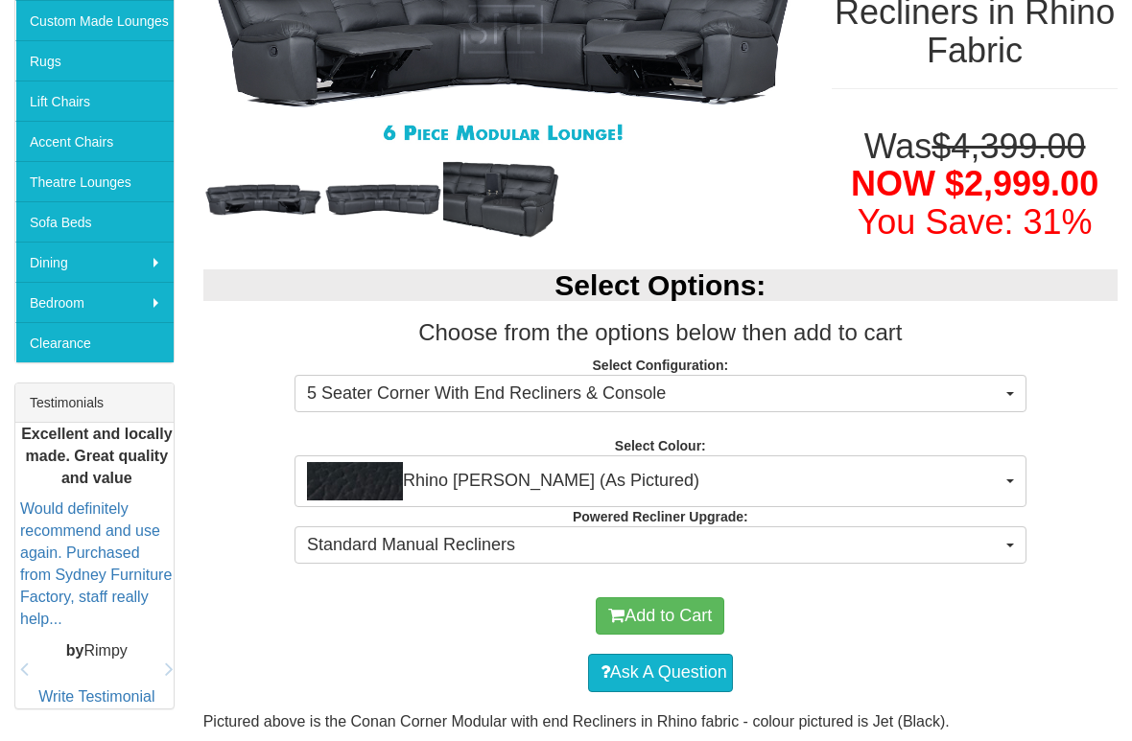
click at [1003, 478] on button "Rhino [PERSON_NAME] (As Pictured)" at bounding box center [660, 482] width 732 height 52
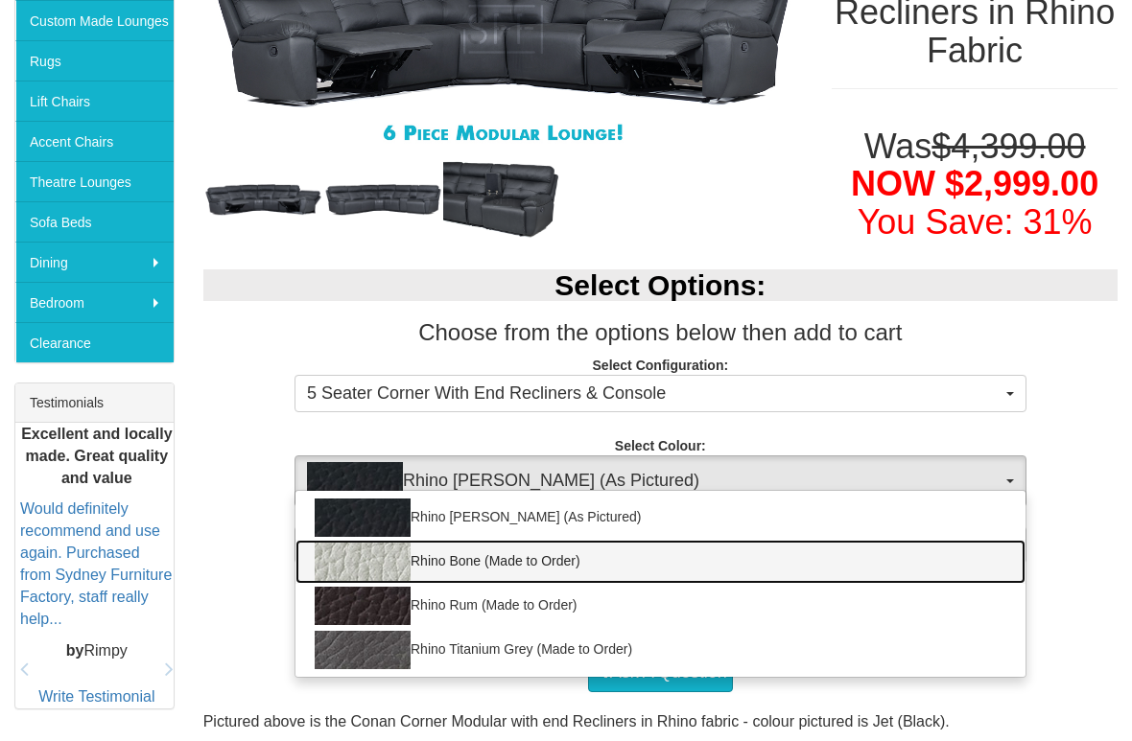
click at [536, 539] on link "Rhino Bone (Made to Order)" at bounding box center [660, 562] width 730 height 44
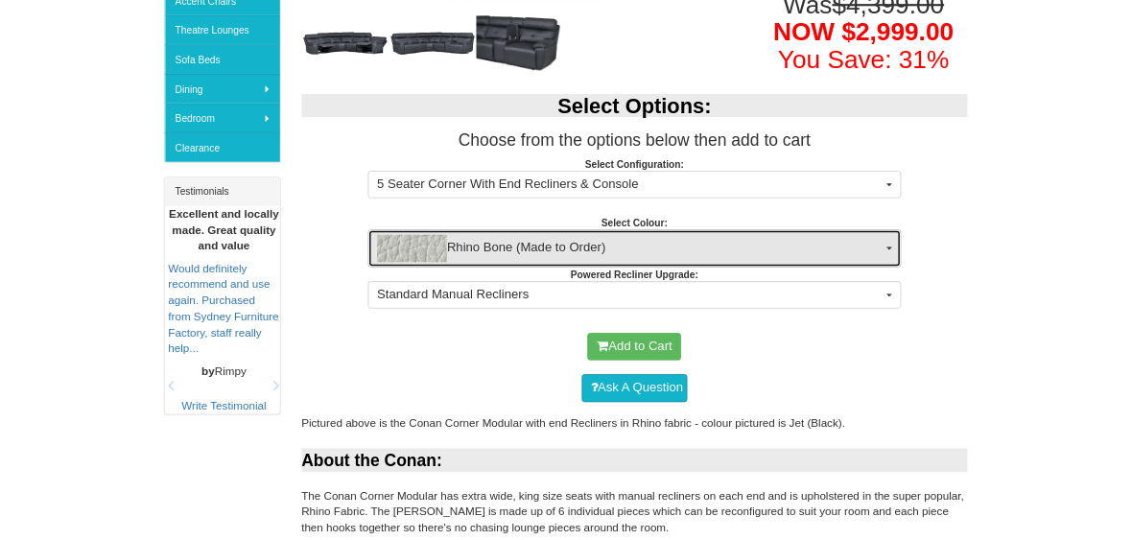
scroll to position [602, 0]
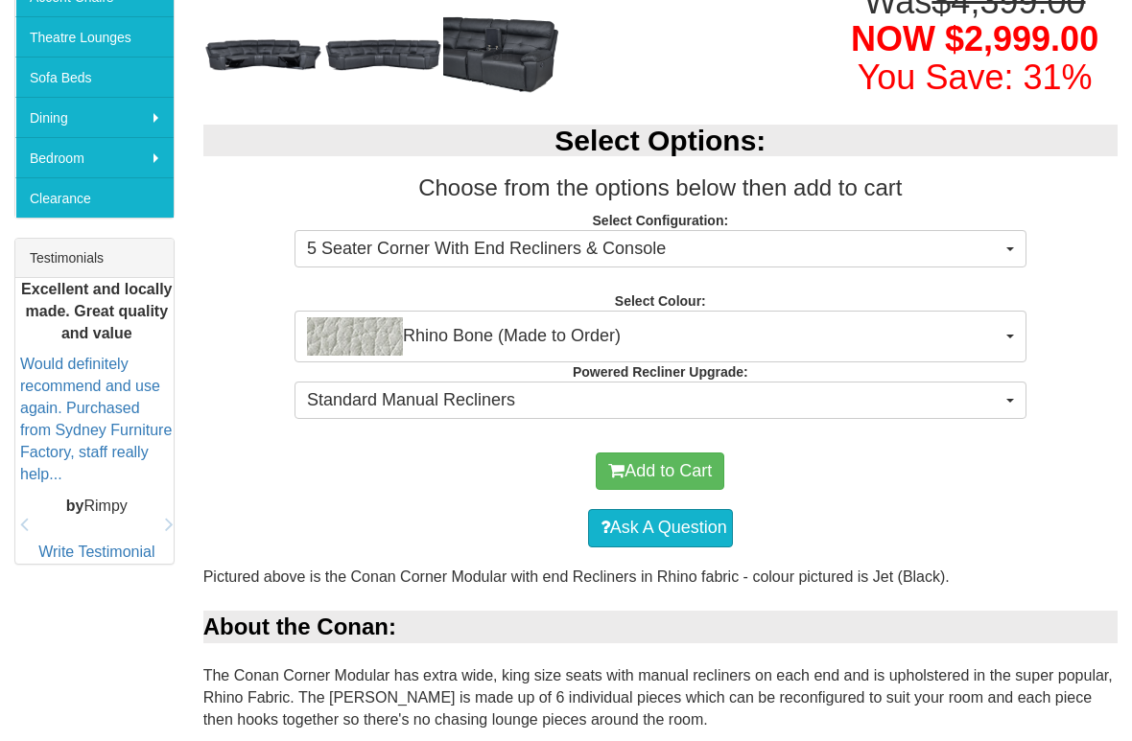
click at [984, 311] on button "Rhino Bone (Made to Order)" at bounding box center [660, 337] width 732 height 52
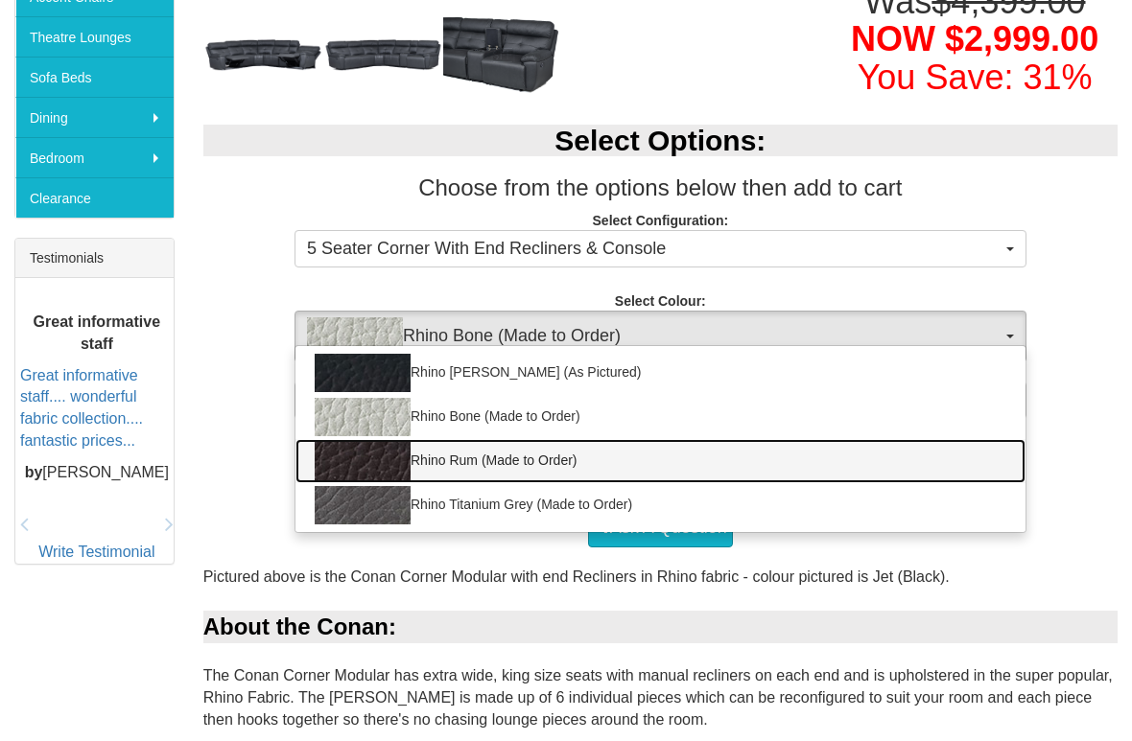
click at [405, 462] on img at bounding box center [363, 461] width 96 height 38
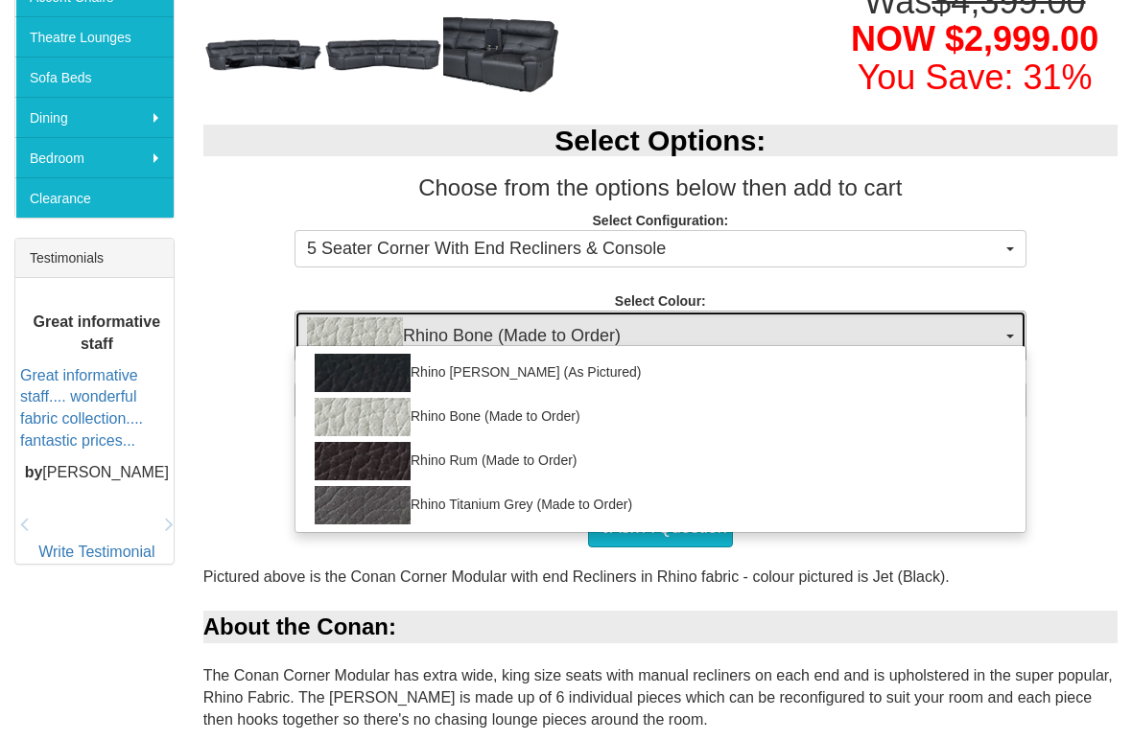
select select "2032"
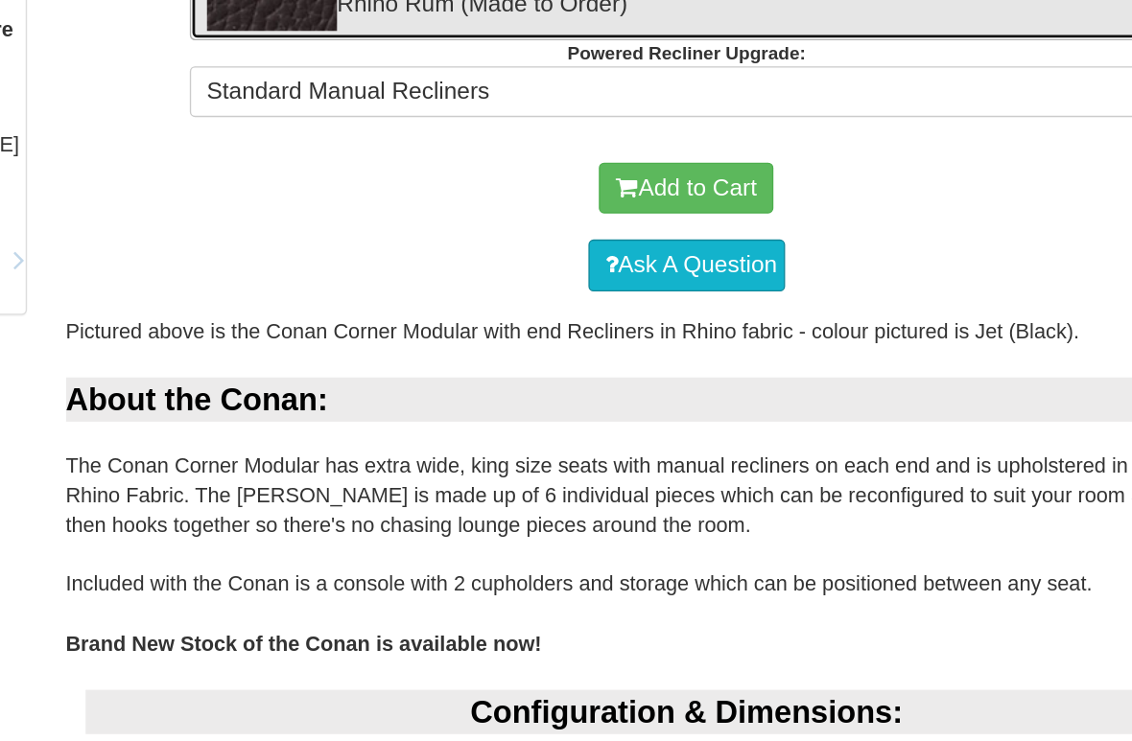
scroll to position [935, 0]
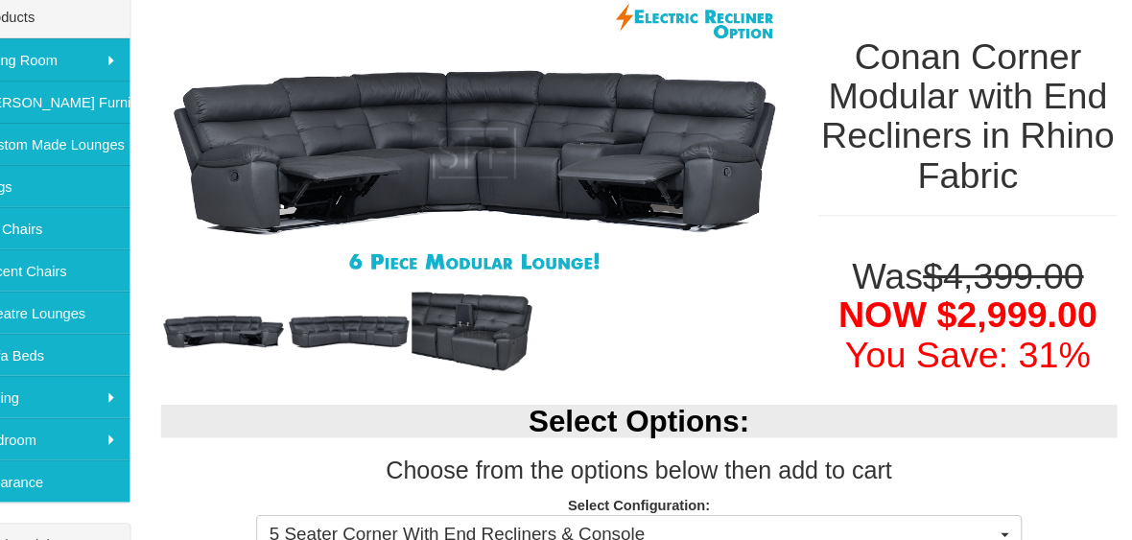
scroll to position [336, 0]
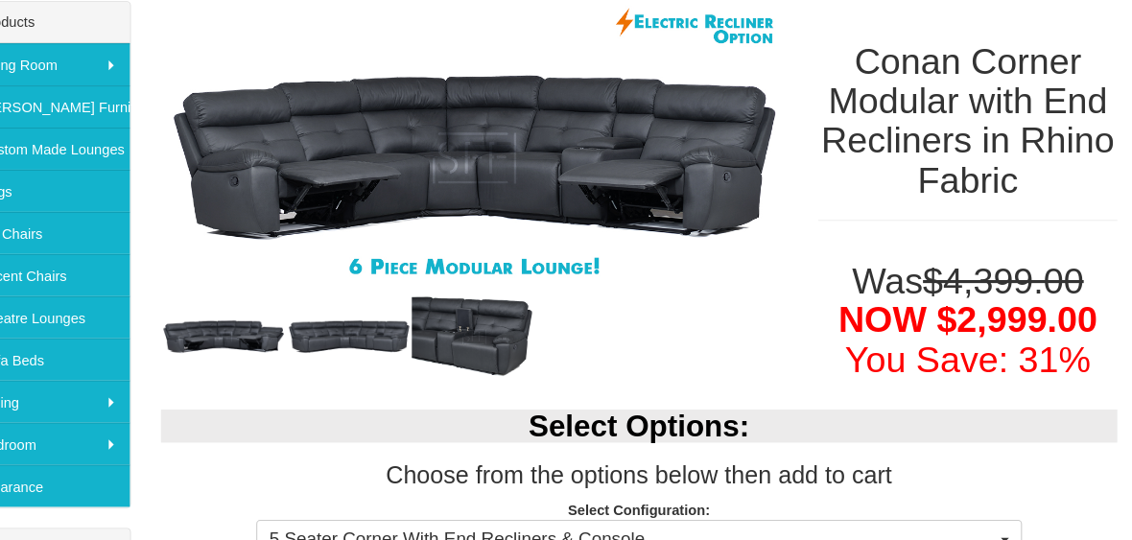
click at [360, 326] on img at bounding box center [383, 321] width 120 height 41
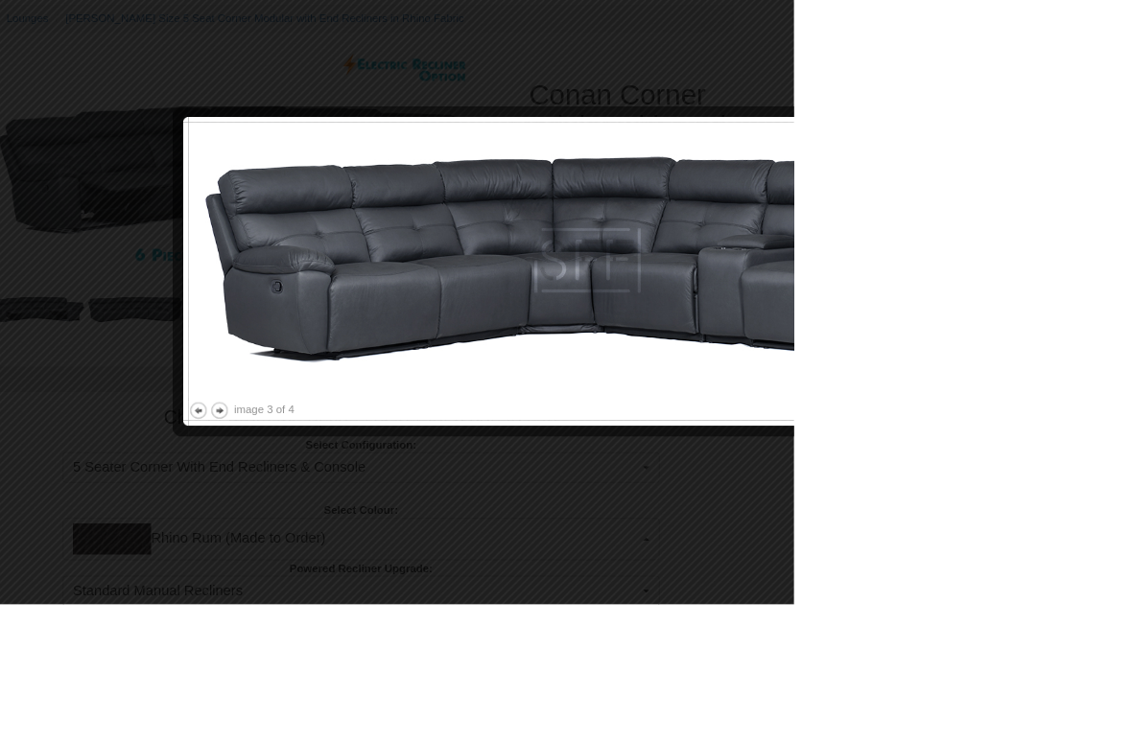
scroll to position [349, 316]
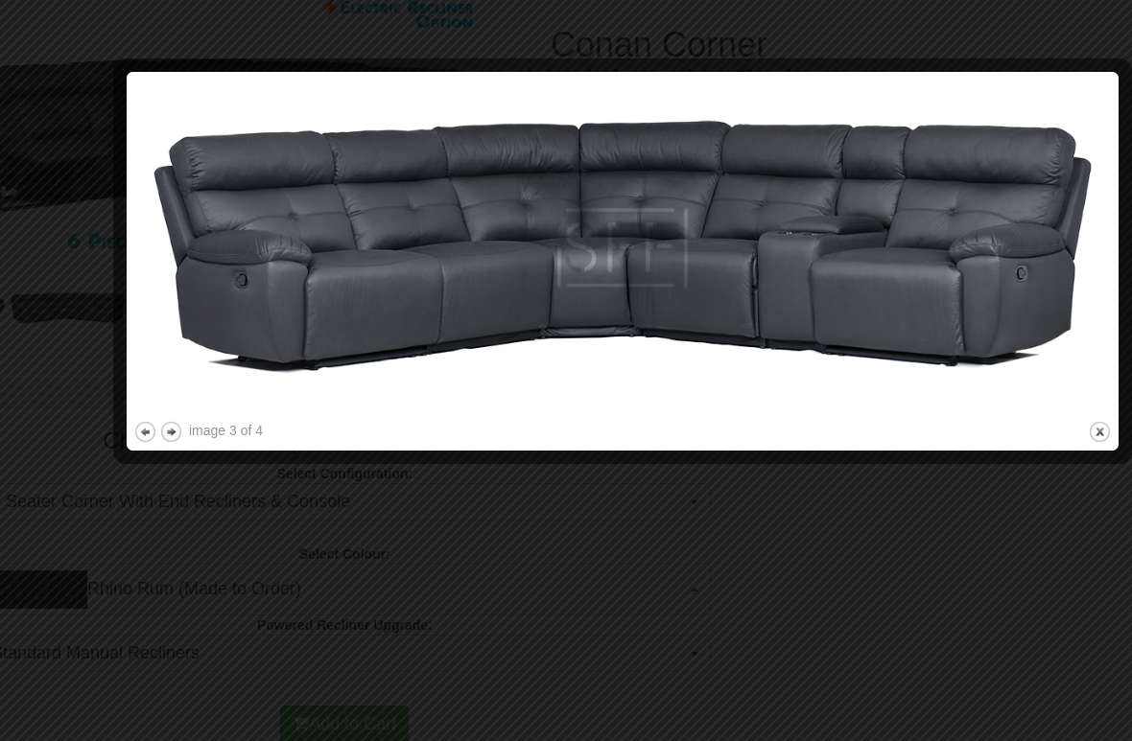
click at [1077, 443] on div "image 3 of 4 previous next close" at bounding box center [622, 261] width 978 height 365
click at [1089, 433] on button "close" at bounding box center [1099, 432] width 24 height 24
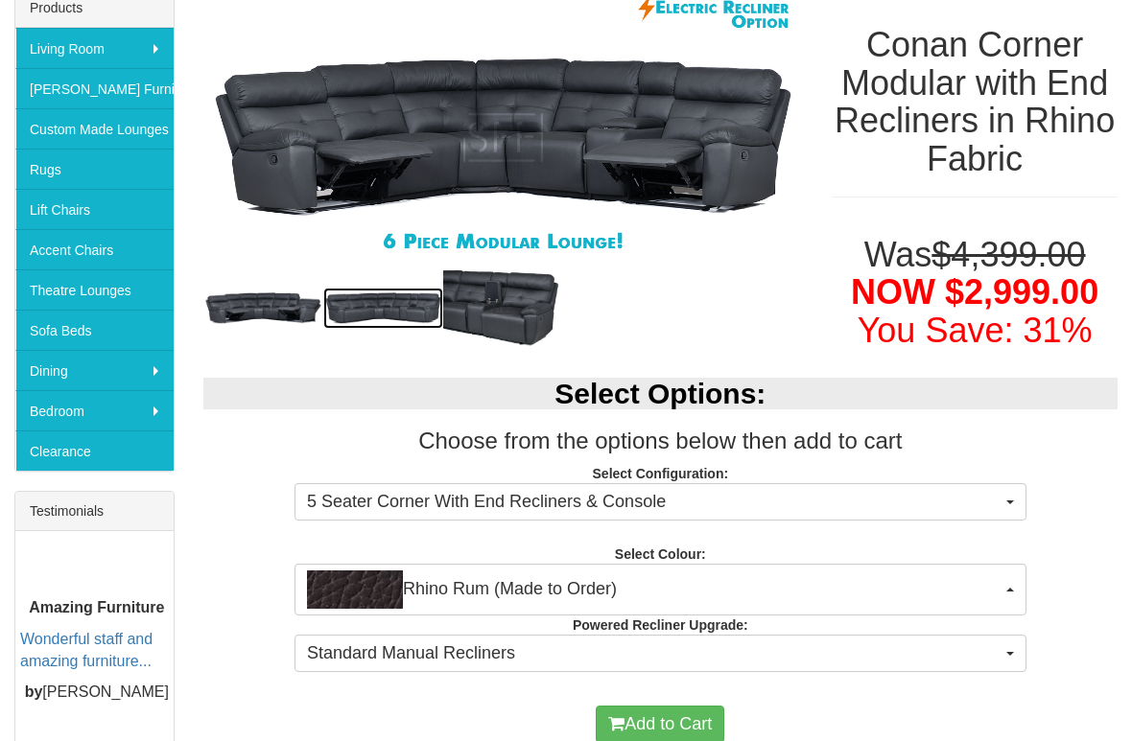
scroll to position [349, 0]
click at [492, 295] on img at bounding box center [503, 308] width 120 height 85
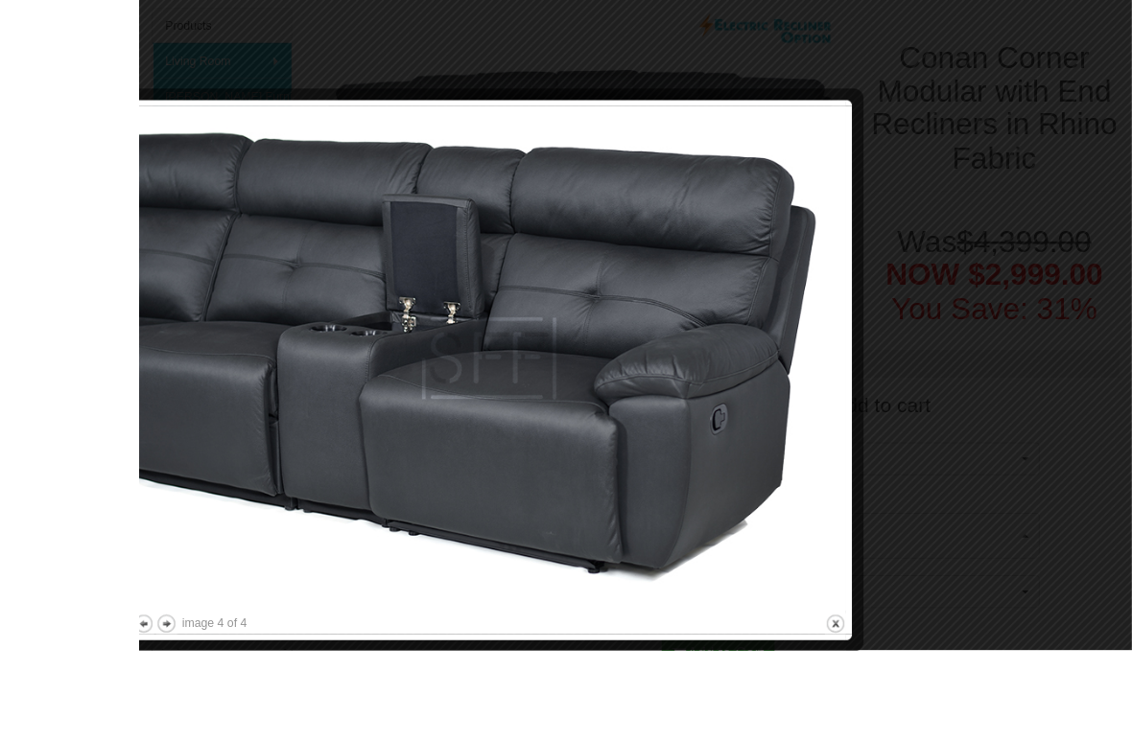
scroll to position [383, 0]
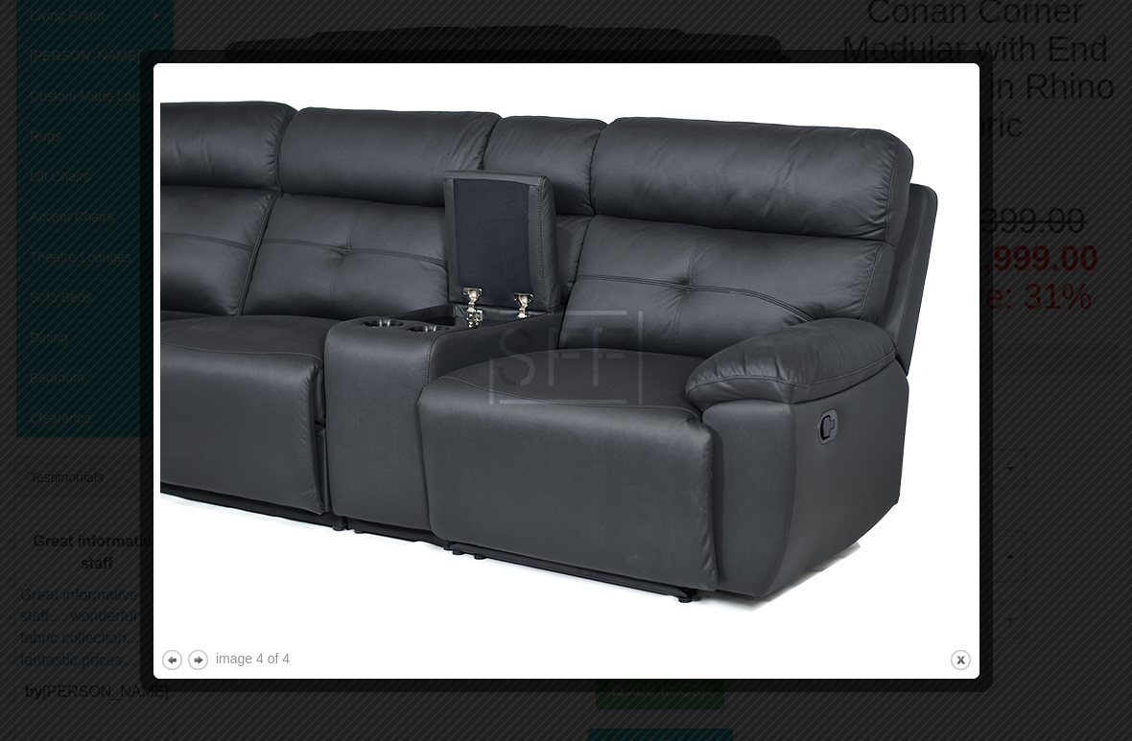
click at [962, 539] on button "close" at bounding box center [960, 660] width 24 height 24
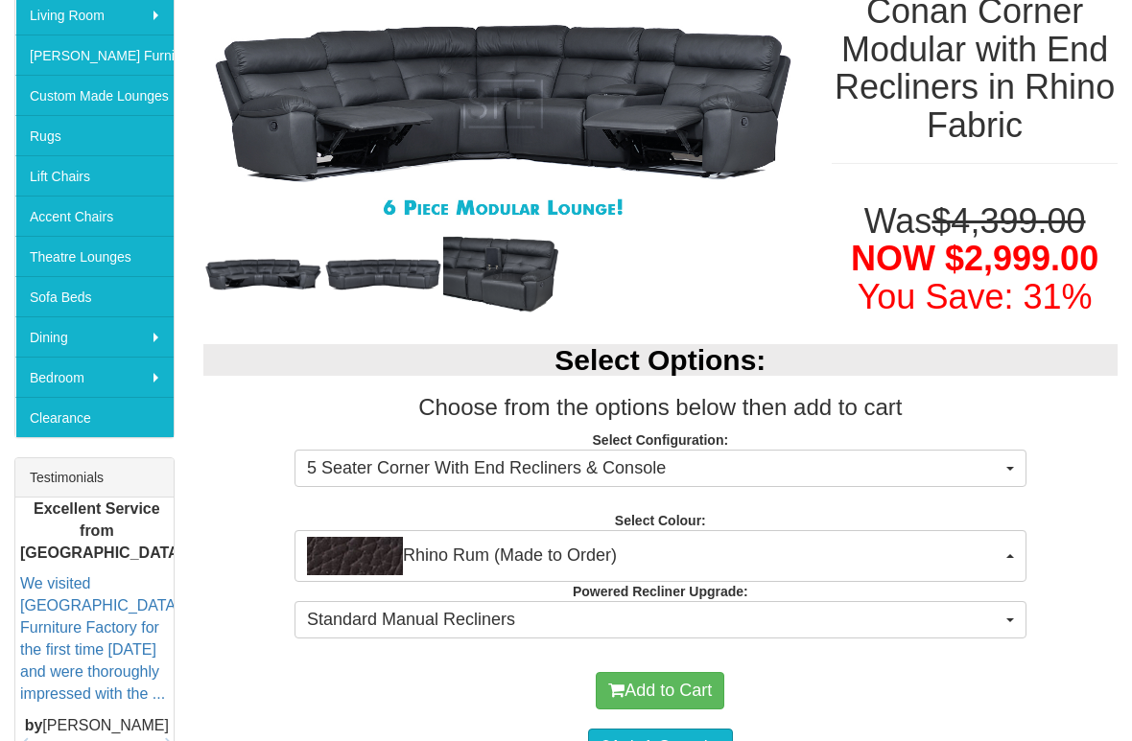
click at [265, 267] on img at bounding box center [263, 274] width 120 height 41
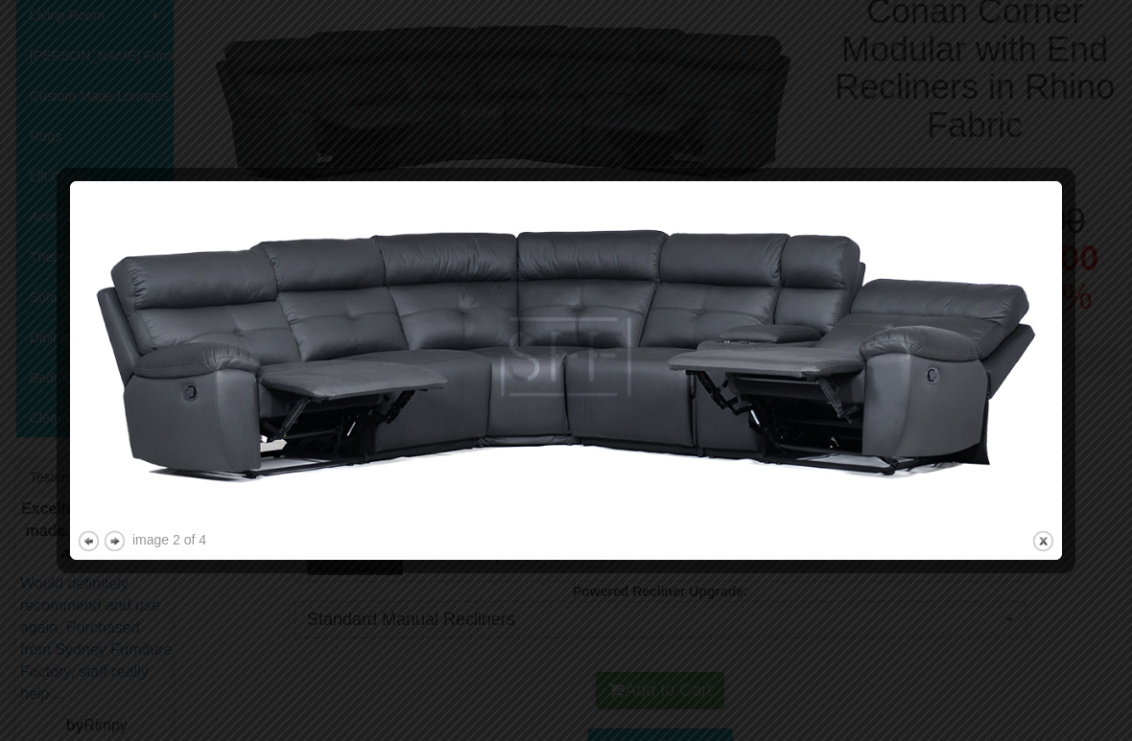
click at [1016, 525] on img at bounding box center [566, 357] width 978 height 339
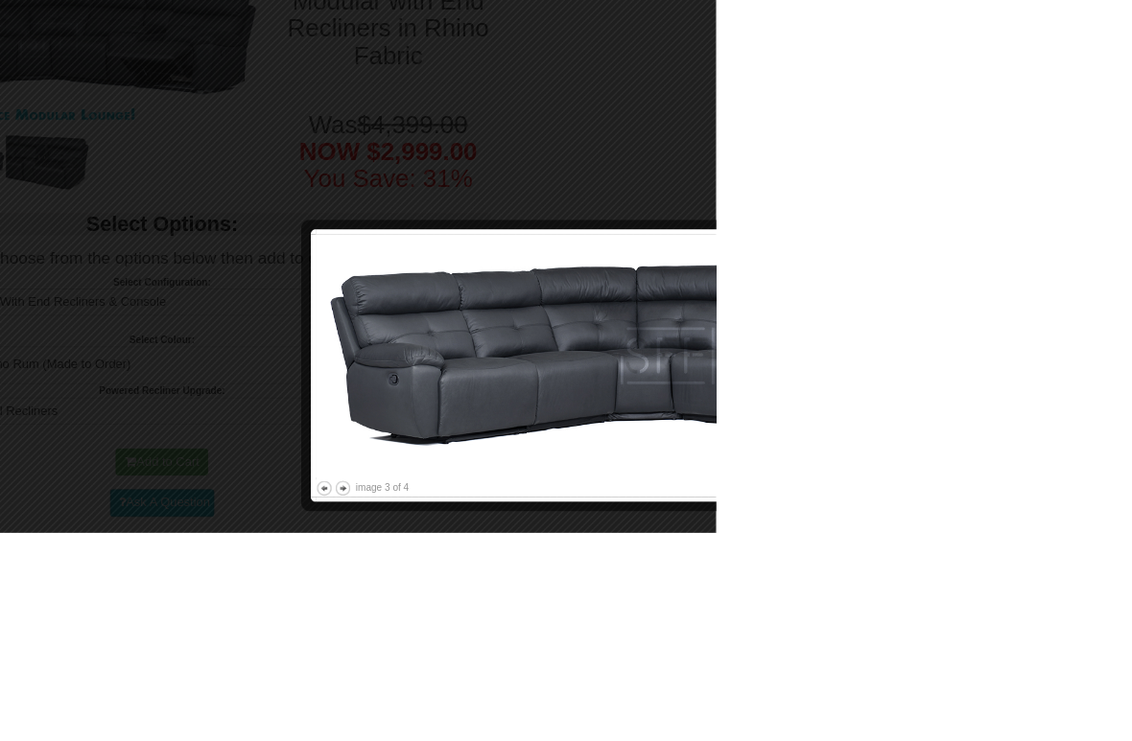
scroll to position [573, 740]
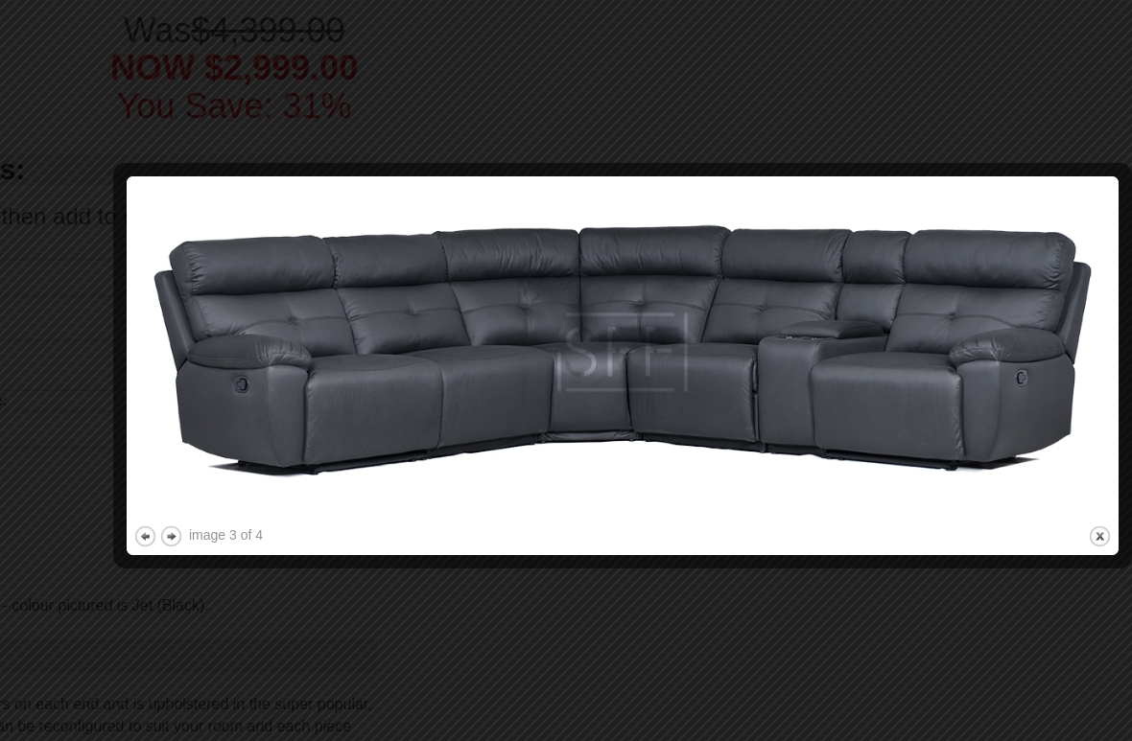
click at [1087, 539] on button "close" at bounding box center [1099, 537] width 24 height 24
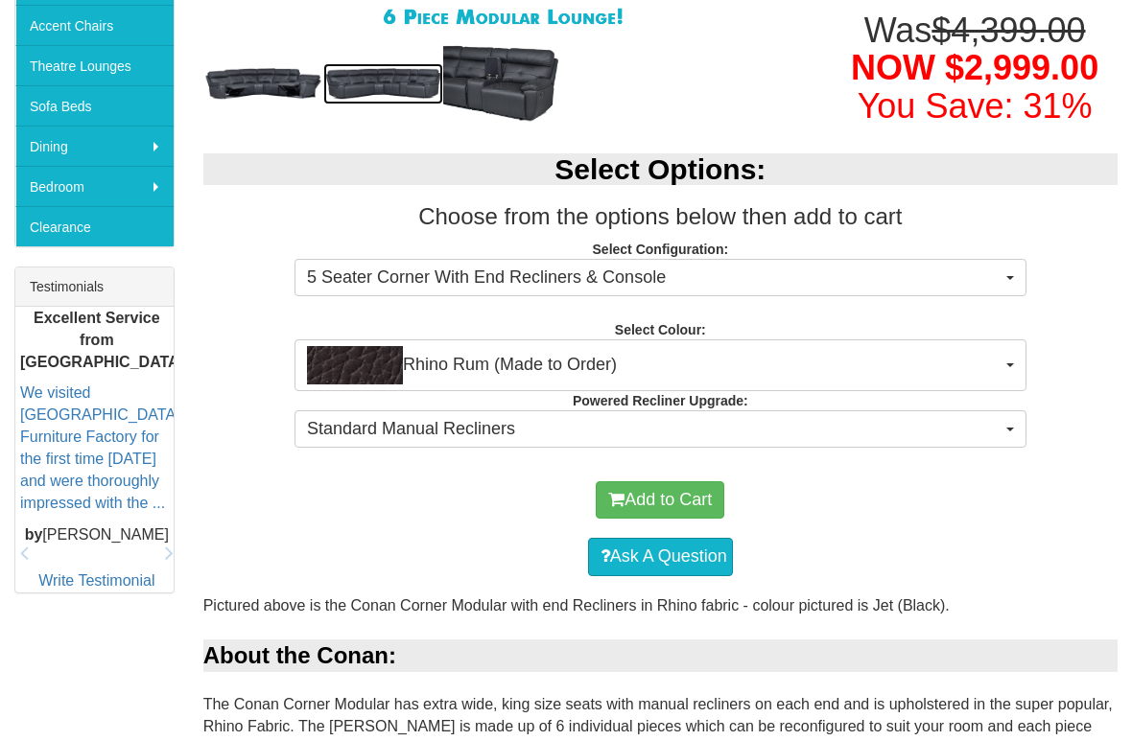
scroll to position [573, 0]
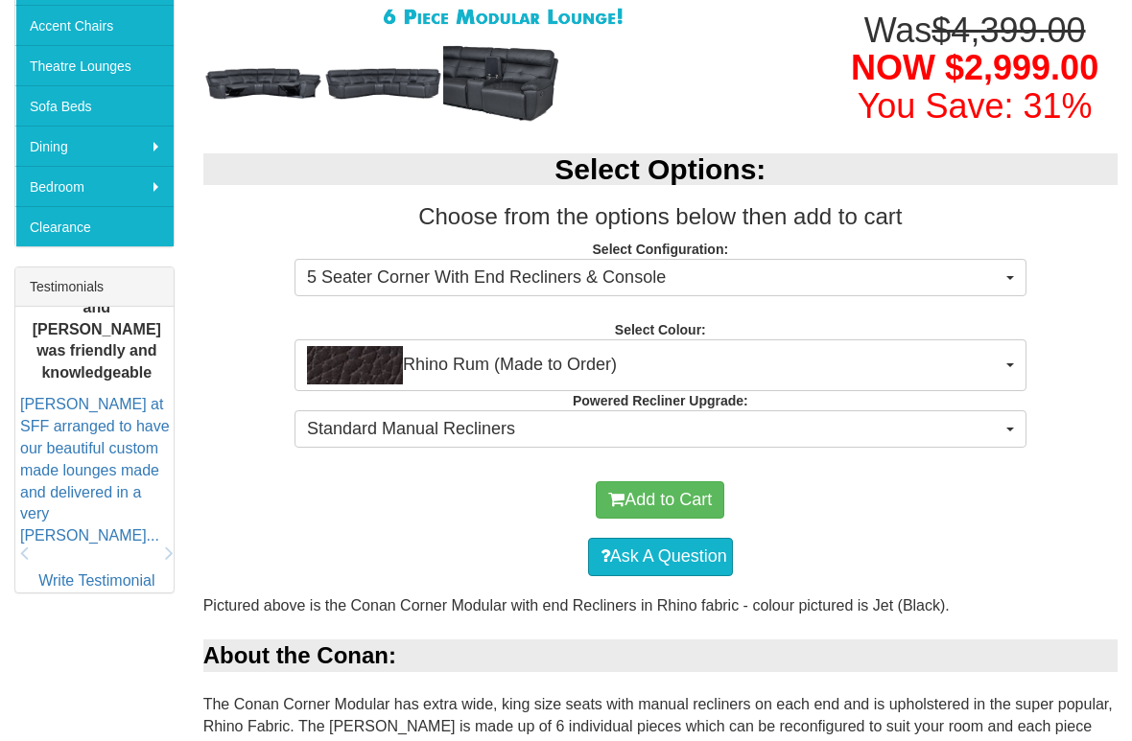
click at [1005, 428] on button "Standard Manual Recliners" at bounding box center [660, 429] width 732 height 38
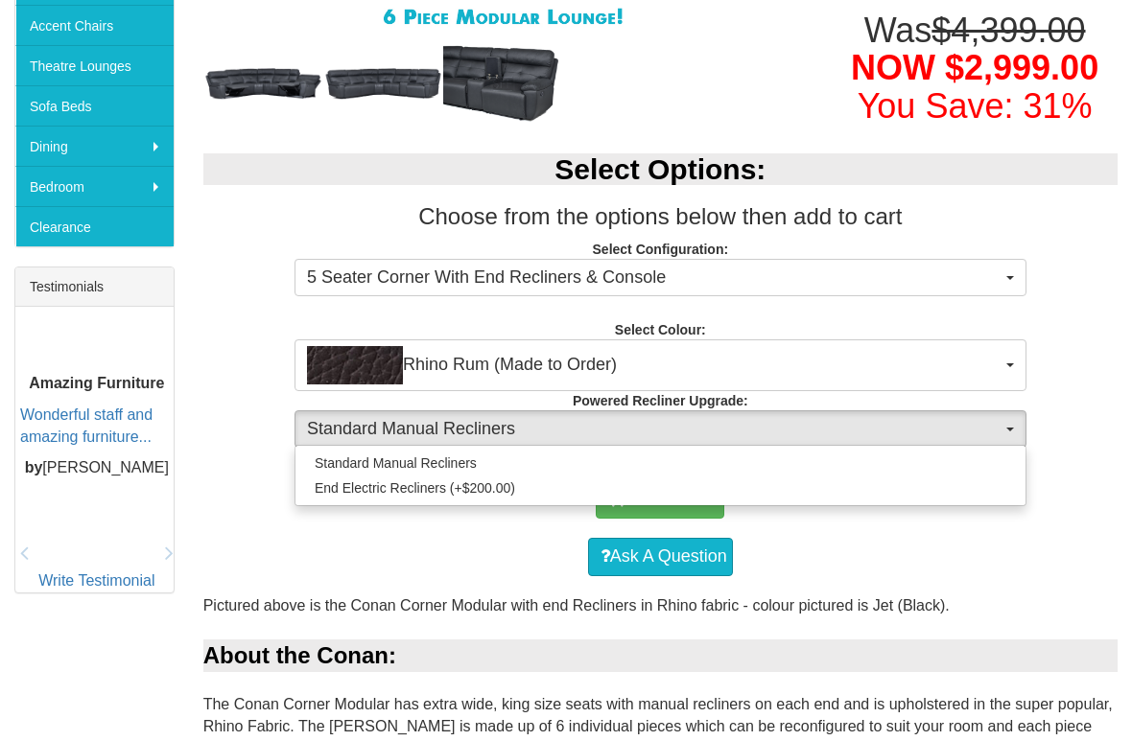
click at [1018, 420] on div at bounding box center [566, 370] width 1132 height 741
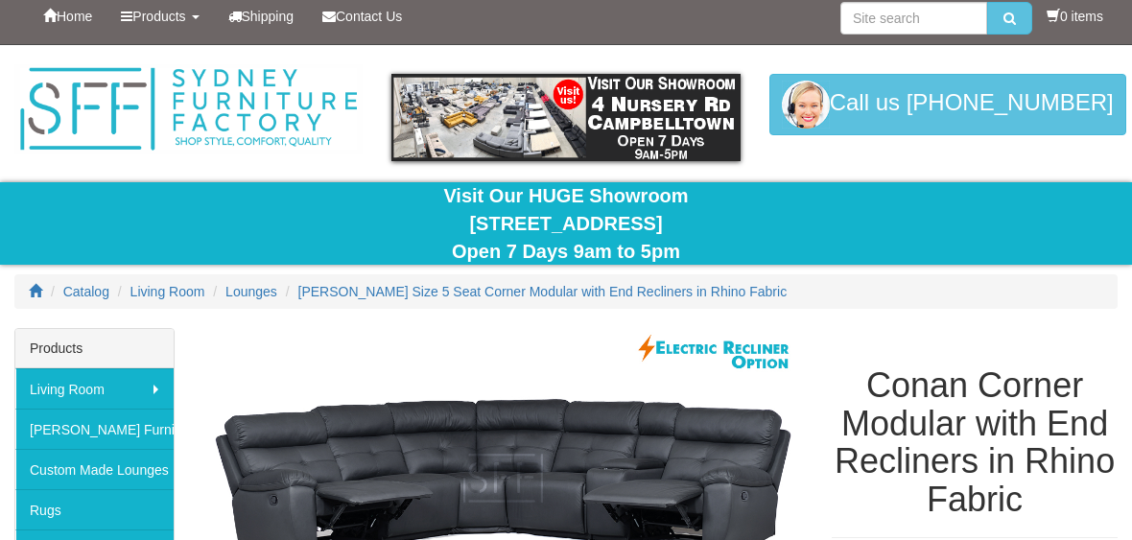
scroll to position [0, 0]
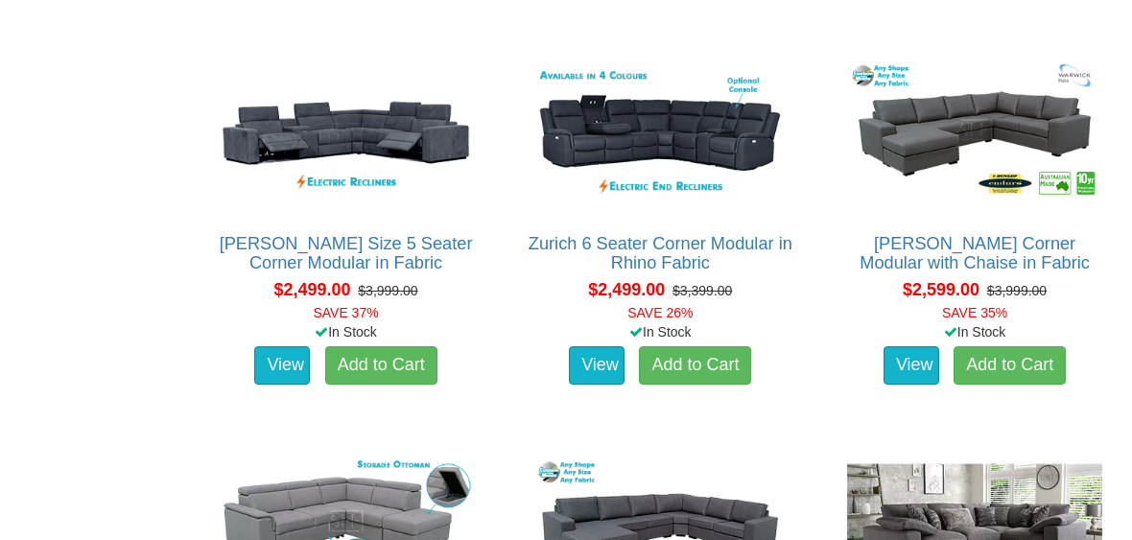
scroll to position [1867, 0]
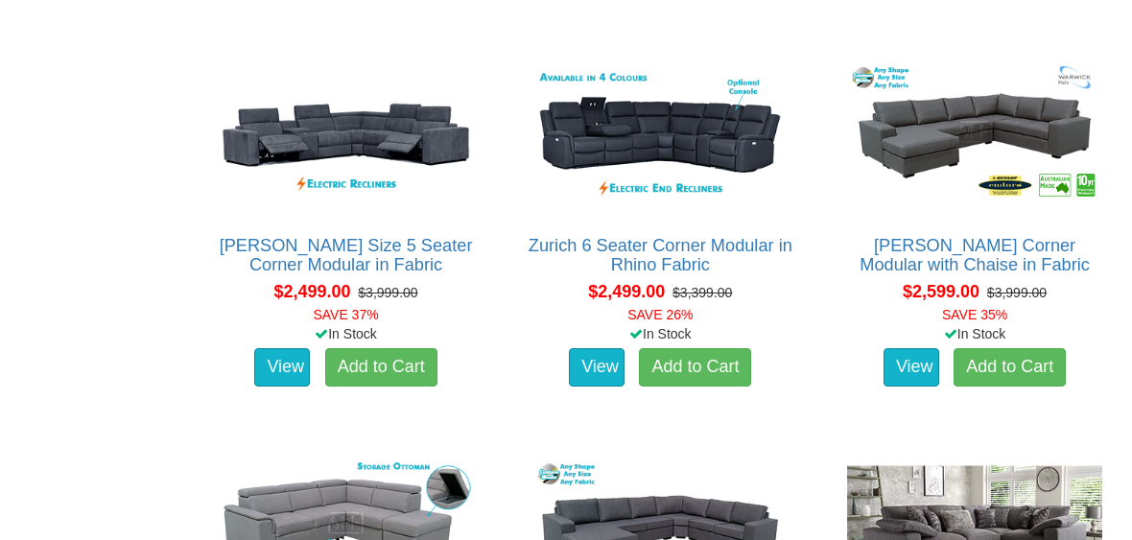
click at [666, 139] on img at bounding box center [659, 136] width 265 height 162
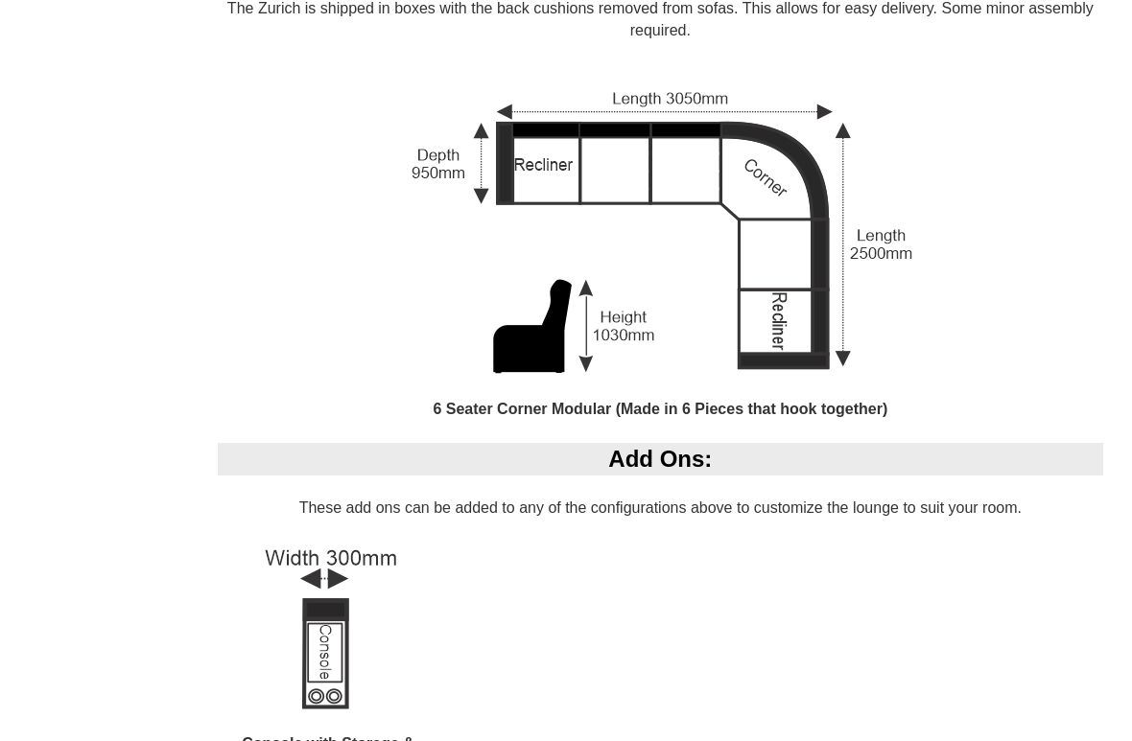
scroll to position [1645, 0]
